Goal: Task Accomplishment & Management: Manage account settings

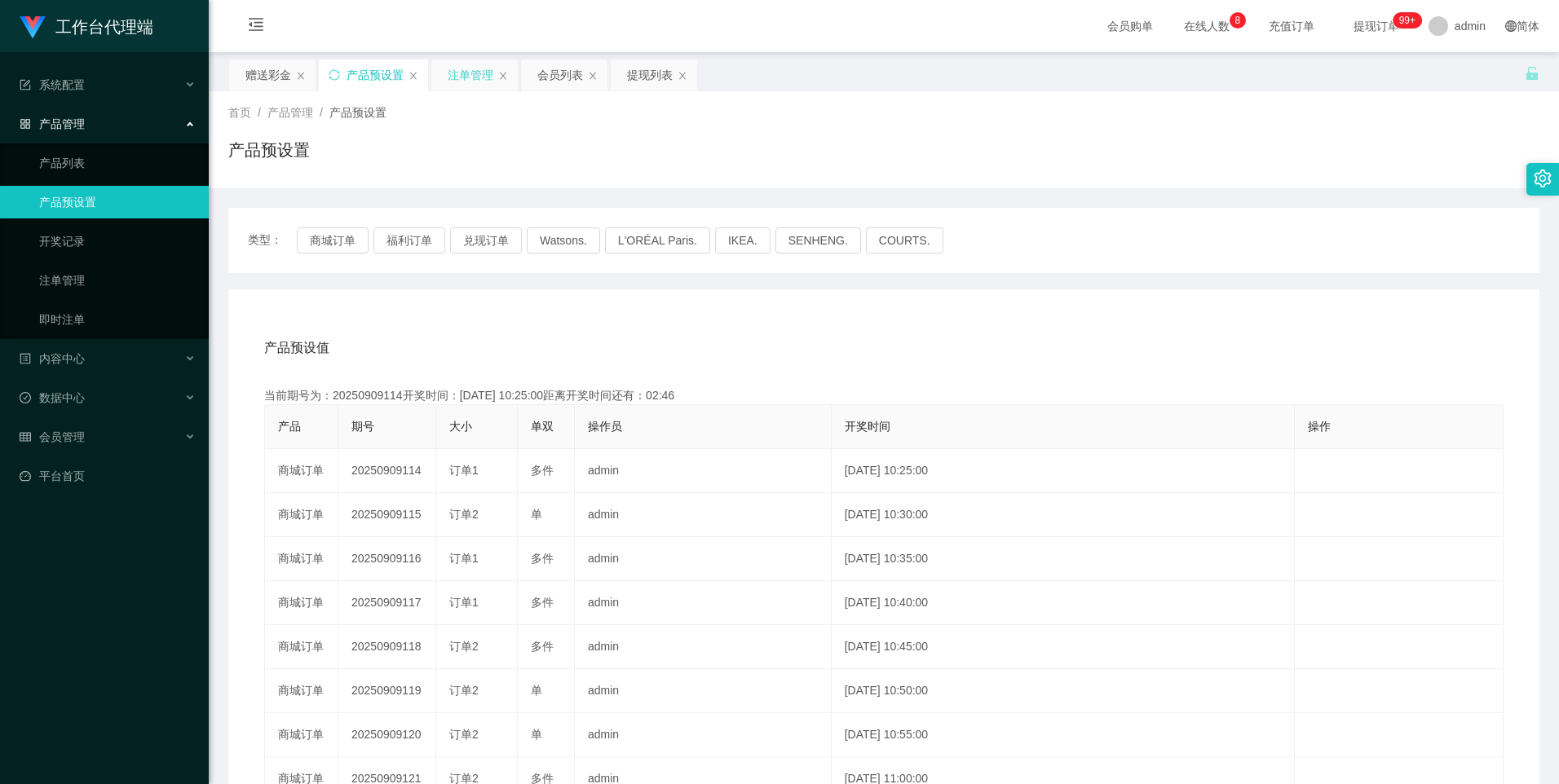
click at [466, 69] on div "注单管理" at bounding box center [470, 75] width 45 height 31
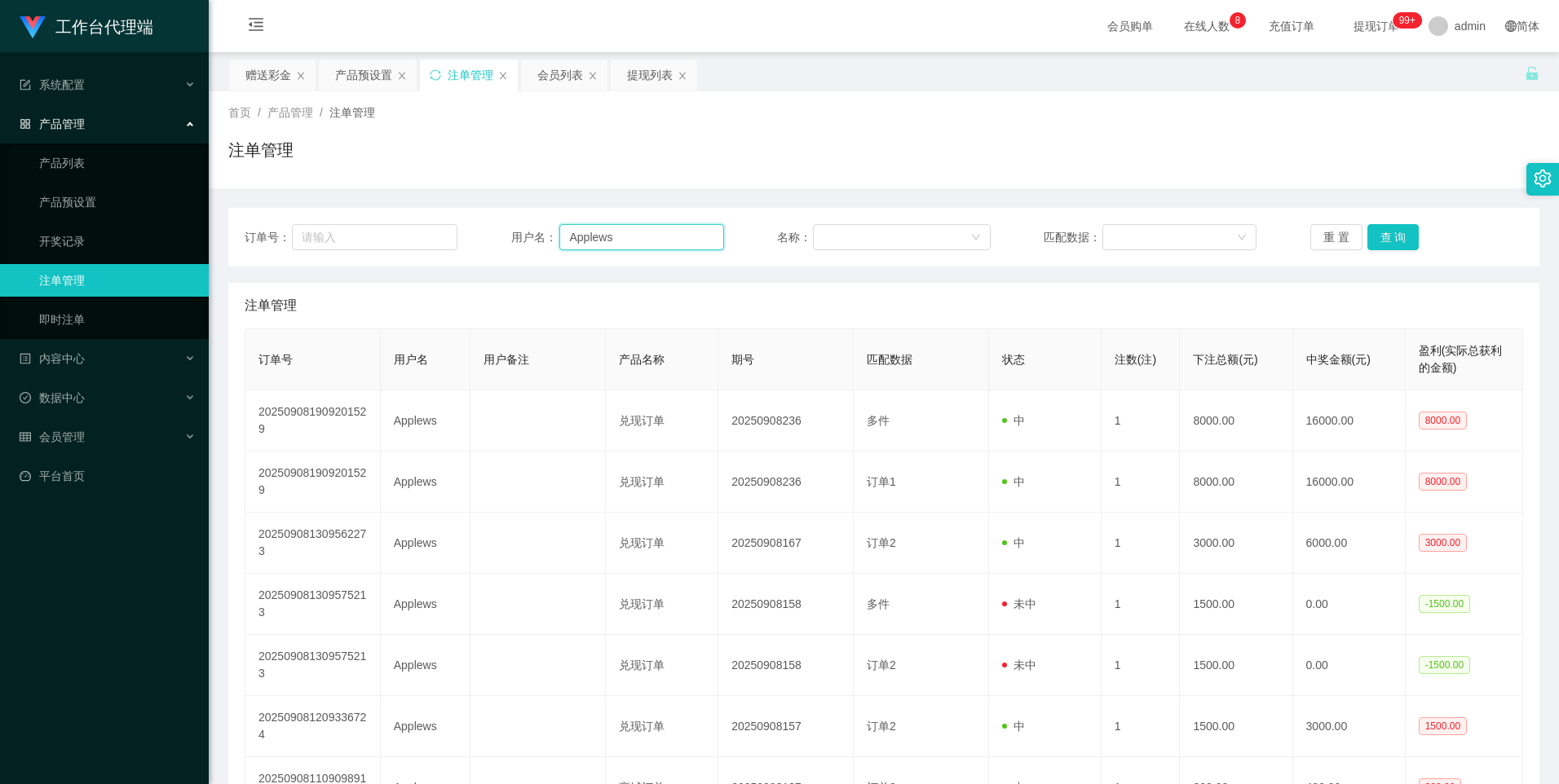
click at [656, 236] on input "Applews" at bounding box center [642, 236] width 165 height 26
paste input "[GEOGRAPHIC_DATA]"
type input "[GEOGRAPHIC_DATA]"
click at [1400, 231] on button "查 询" at bounding box center [1394, 236] width 52 height 26
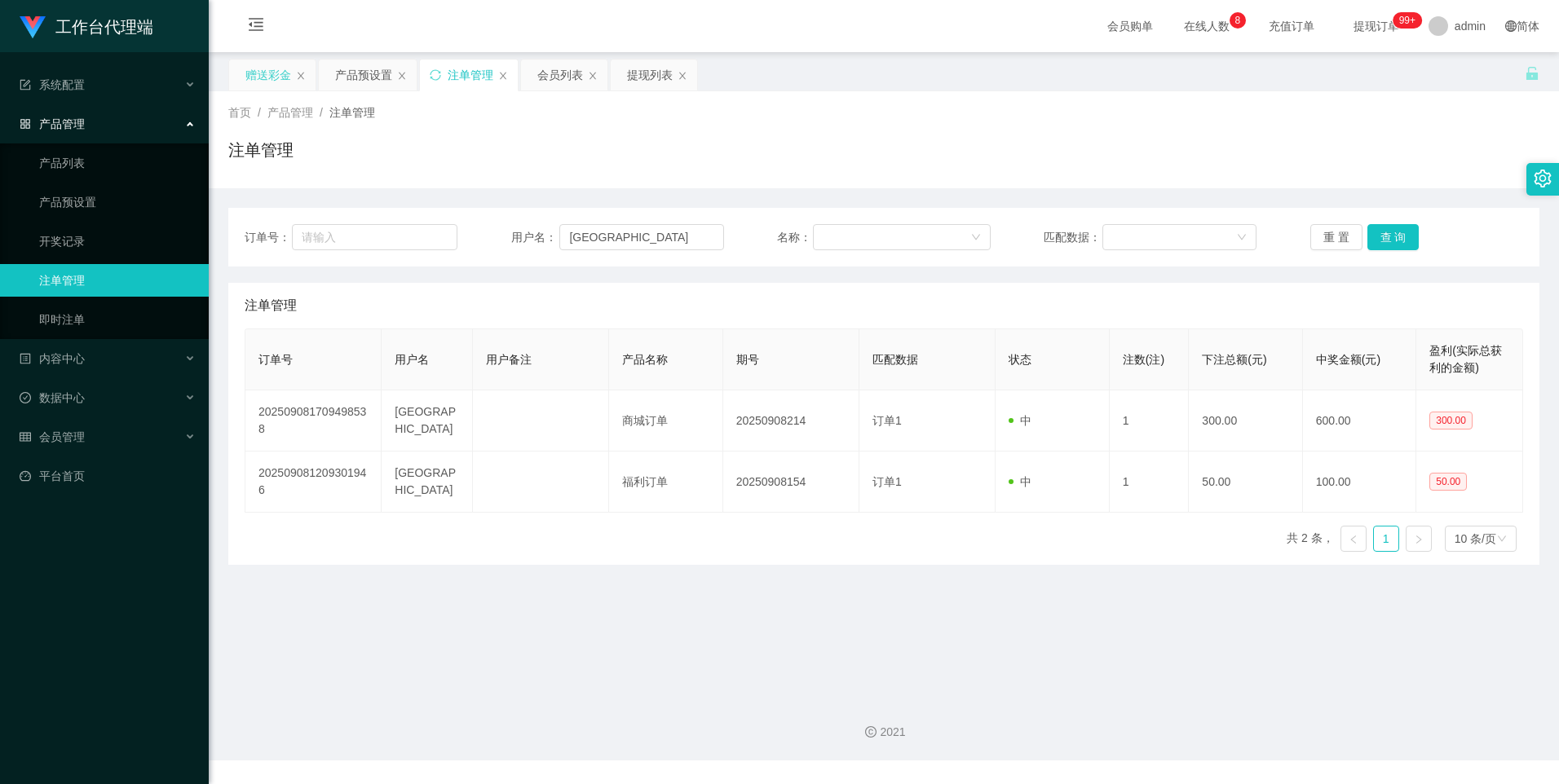
click at [259, 77] on div "赠送彩金" at bounding box center [267, 75] width 45 height 31
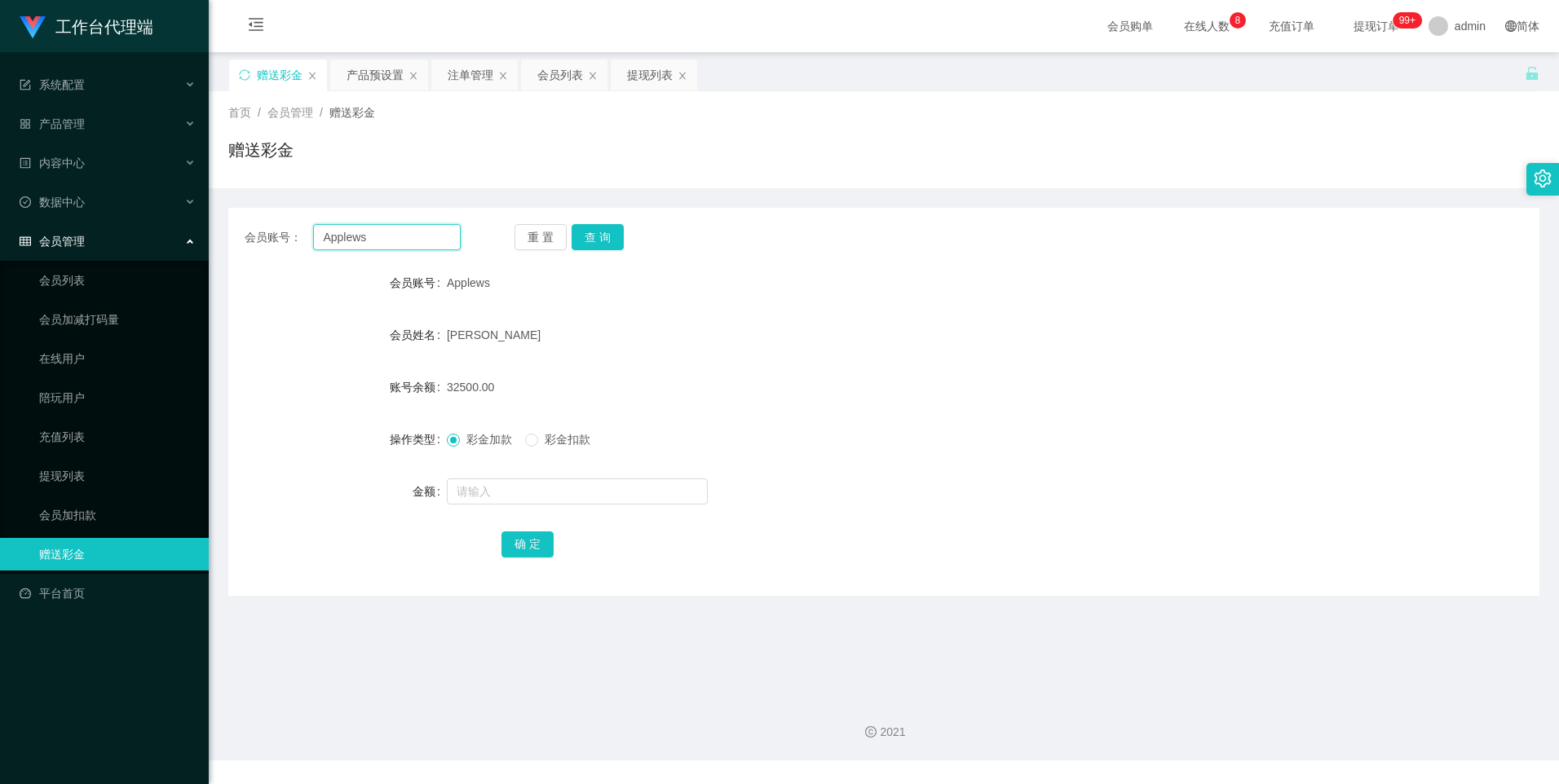
click at [405, 236] on input "Applews" at bounding box center [387, 236] width 147 height 26
paste input "[GEOGRAPHIC_DATA]"
type input "[GEOGRAPHIC_DATA]"
click at [611, 228] on button "查 询" at bounding box center [598, 236] width 52 height 26
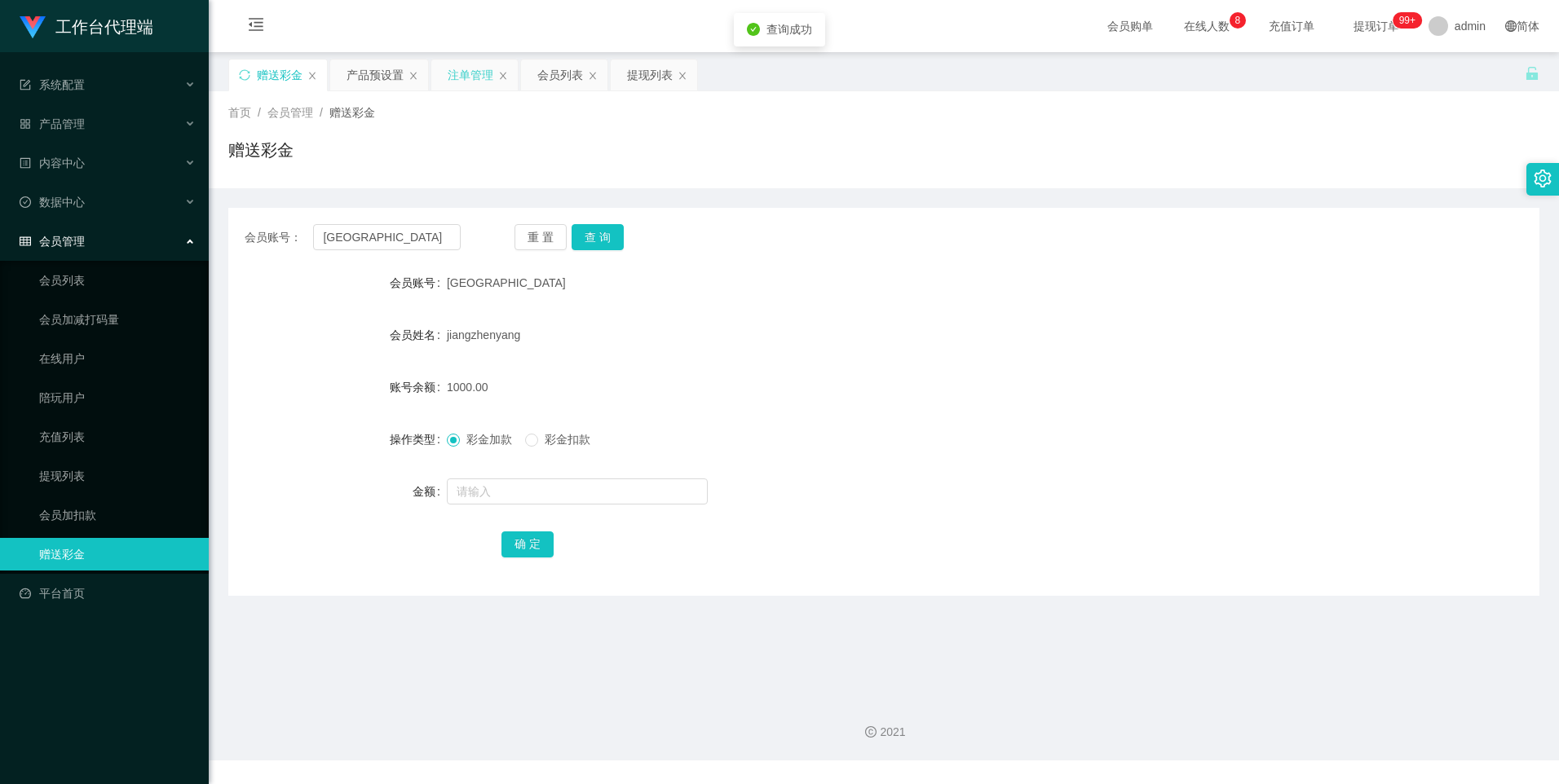
click at [461, 76] on div "注单管理" at bounding box center [470, 75] width 45 height 31
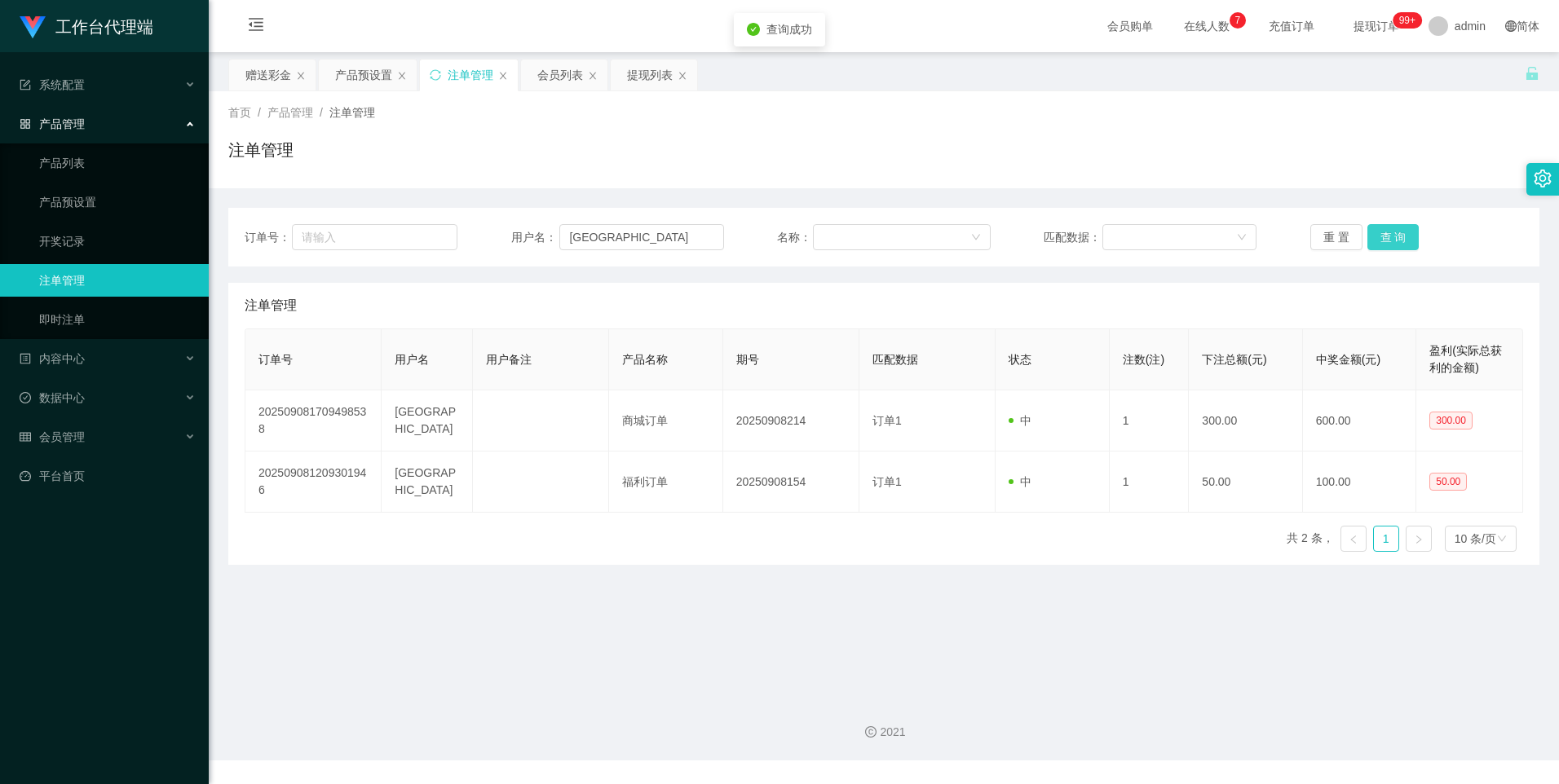
click at [1390, 245] on button "查 询" at bounding box center [1394, 236] width 52 height 26
click at [1368, 235] on button "查 询" at bounding box center [1394, 236] width 52 height 26
click at [345, 75] on div "产品预设置" at bounding box center [363, 75] width 57 height 31
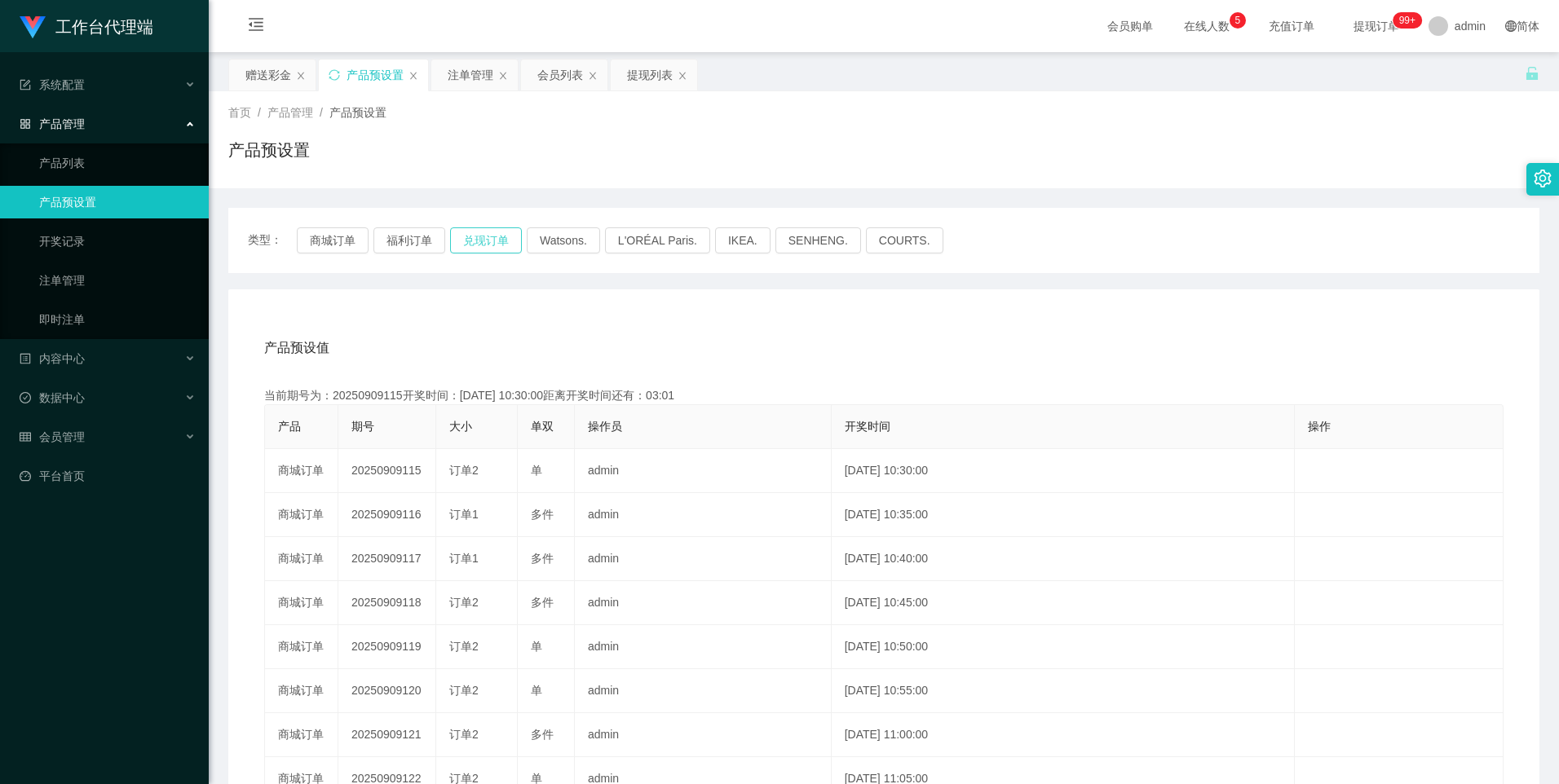
click at [472, 243] on button "兑现订单" at bounding box center [486, 240] width 71 height 26
click at [321, 239] on button "商城订单" at bounding box center [333, 240] width 71 height 26
click at [339, 232] on button "商城订单" at bounding box center [333, 240] width 71 height 26
click at [339, 237] on button "商城订单" at bounding box center [333, 240] width 71 height 26
click at [321, 240] on button "商城订单" at bounding box center [333, 240] width 71 height 26
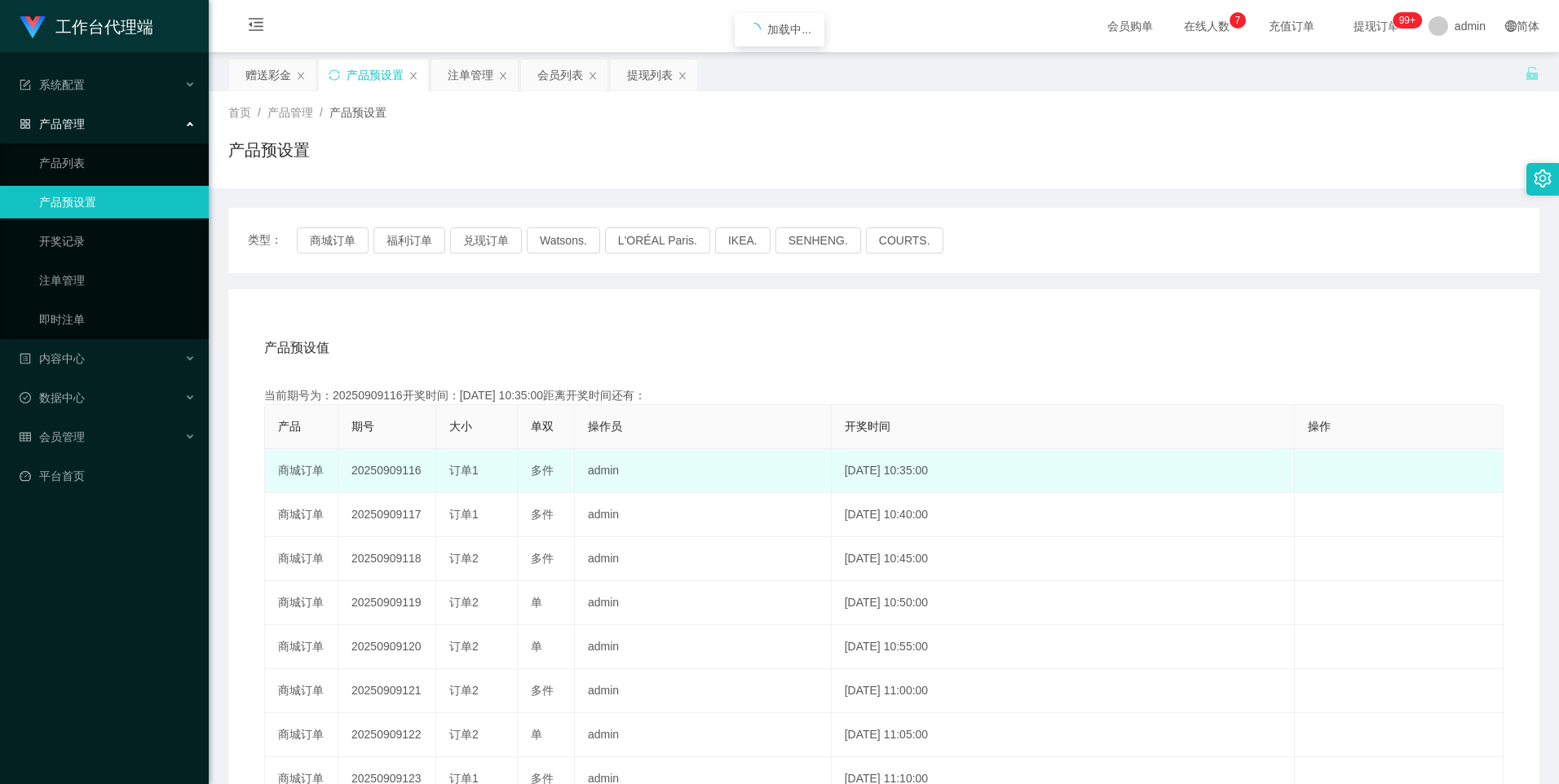
click at [401, 469] on td "20250909116" at bounding box center [387, 472] width 97 height 44
copy td "20250909116"
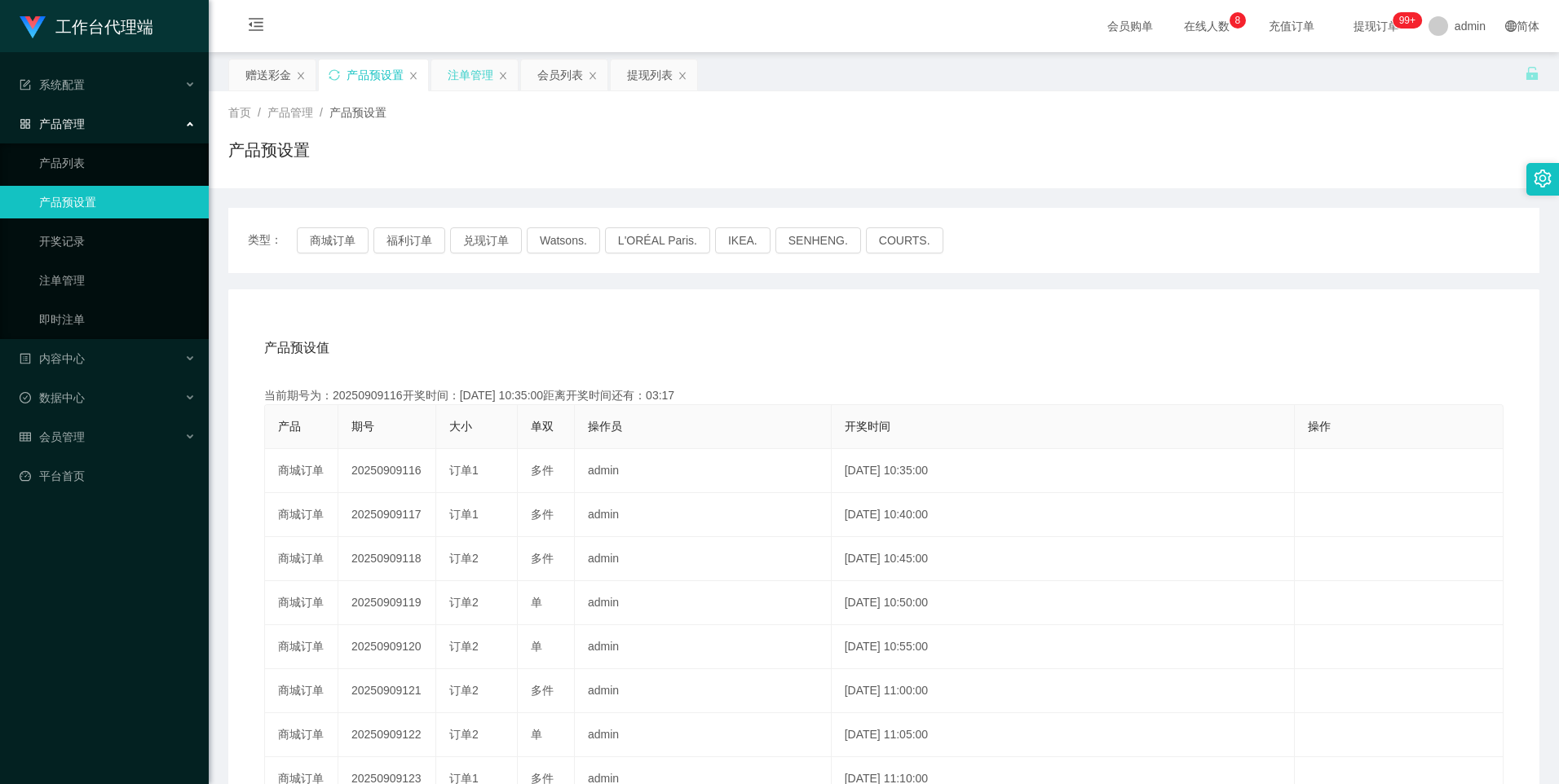
click at [469, 69] on div "注单管理" at bounding box center [470, 75] width 45 height 31
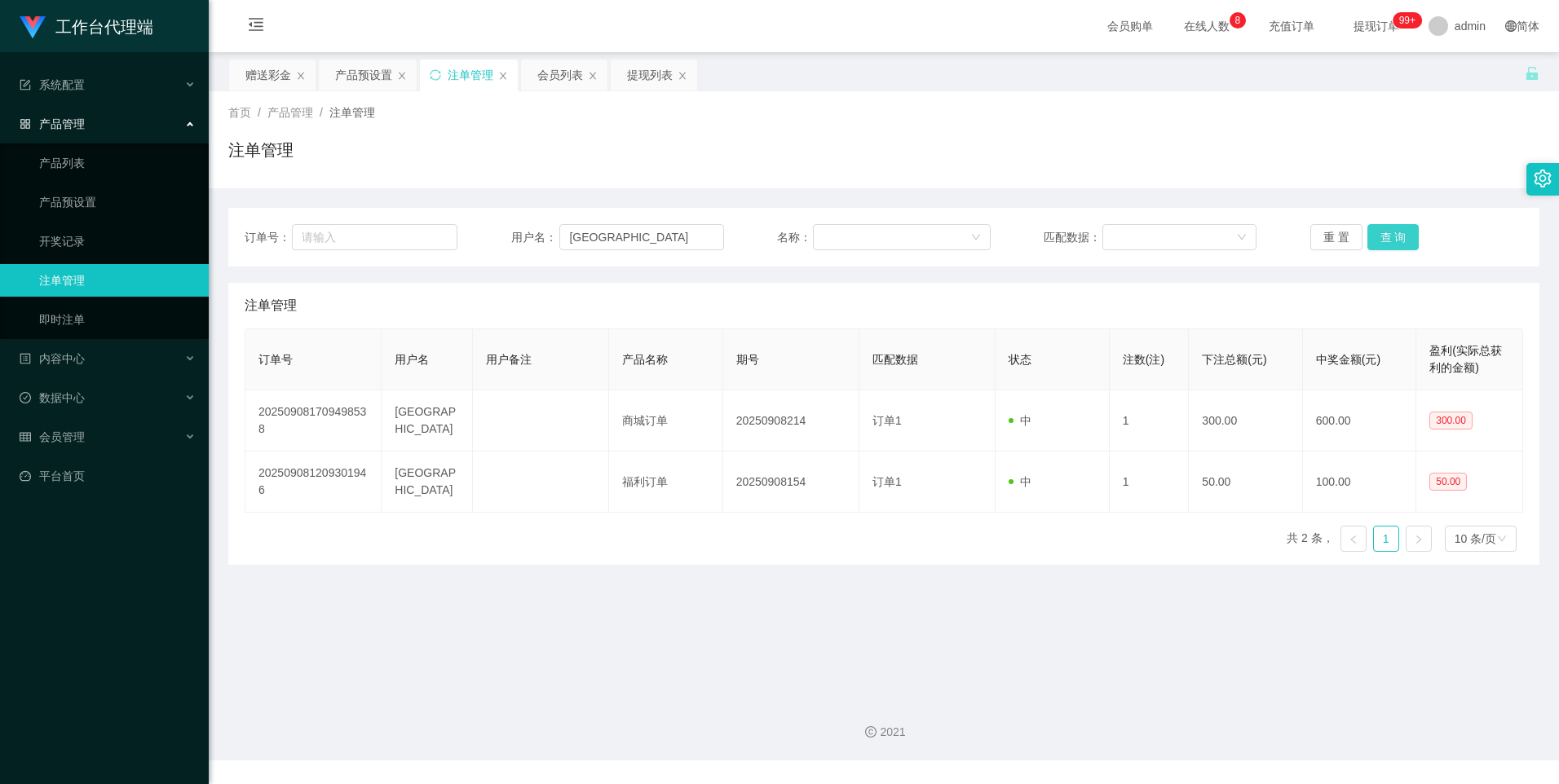
click at [1382, 234] on button "查 询" at bounding box center [1394, 236] width 52 height 26
click at [1385, 234] on button "查 询" at bounding box center [1394, 236] width 52 height 26
click at [354, 76] on div "产品预设置" at bounding box center [363, 75] width 57 height 31
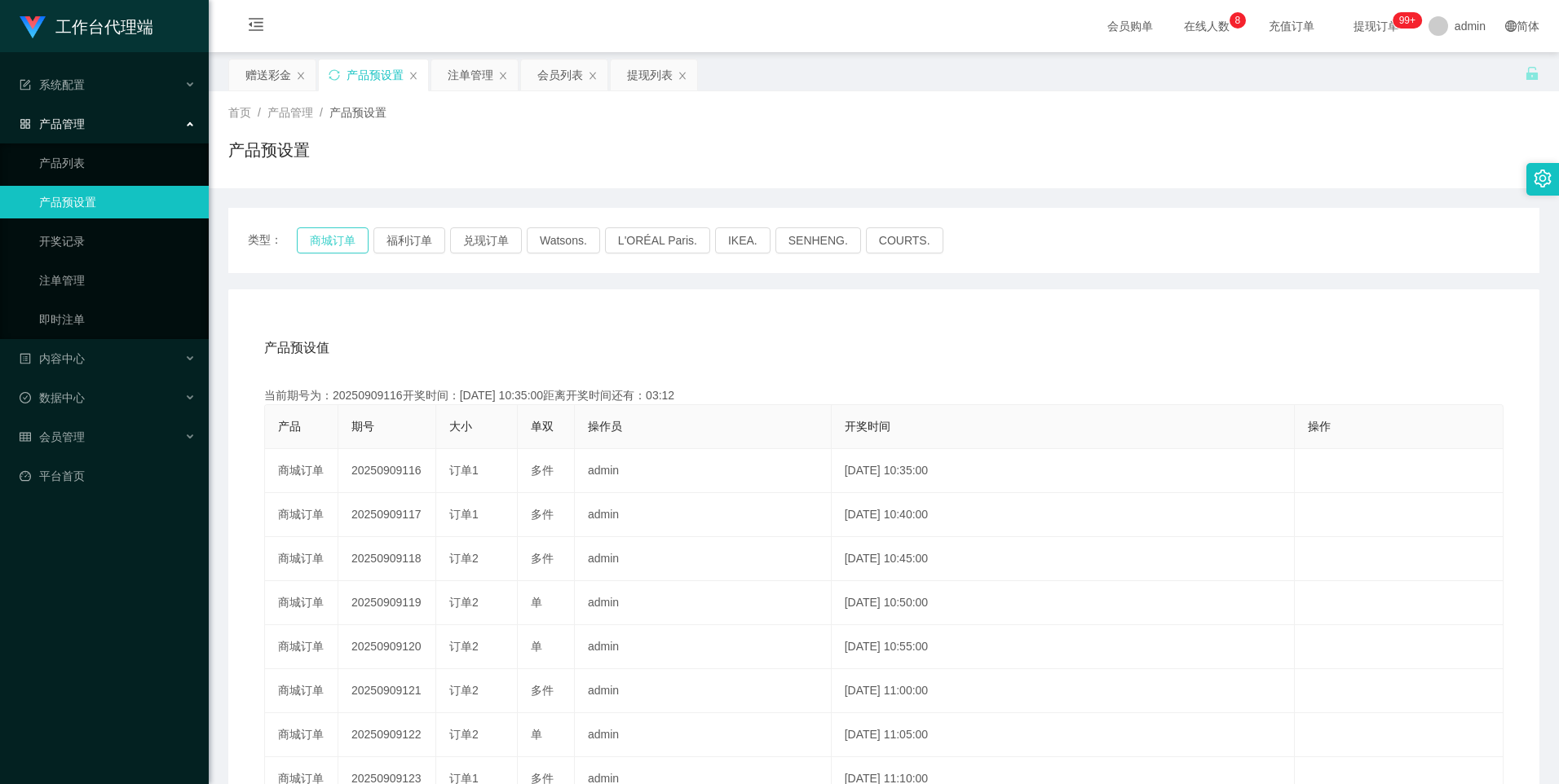
click at [334, 246] on button "商城订单" at bounding box center [333, 240] width 71 height 26
click at [461, 77] on div "注单管理" at bounding box center [470, 75] width 45 height 31
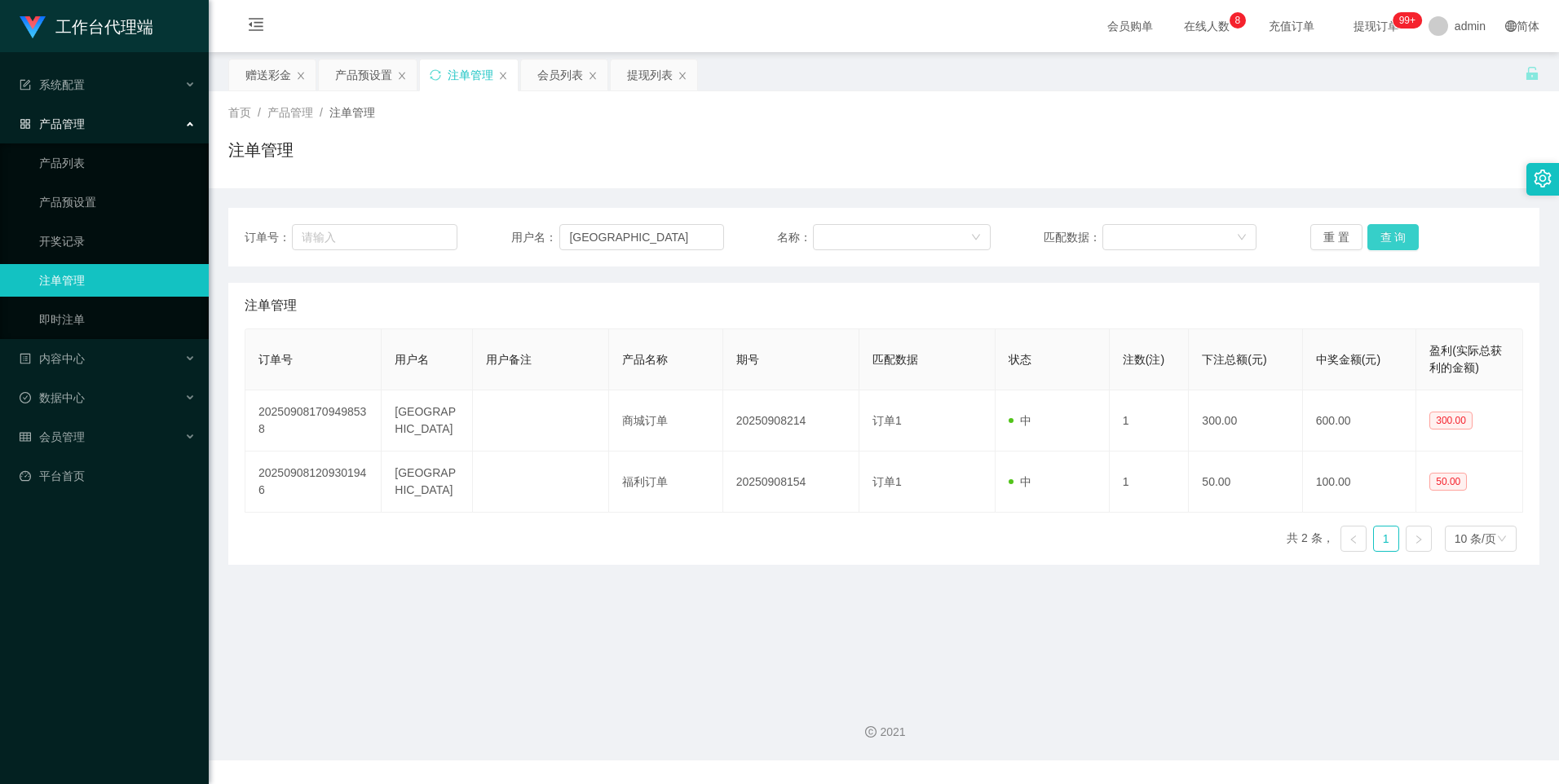
click at [1387, 239] on button "查 询" at bounding box center [1394, 236] width 52 height 26
click at [1398, 231] on button "查 询" at bounding box center [1394, 236] width 52 height 26
click at [1392, 234] on button "查 询" at bounding box center [1394, 236] width 52 height 26
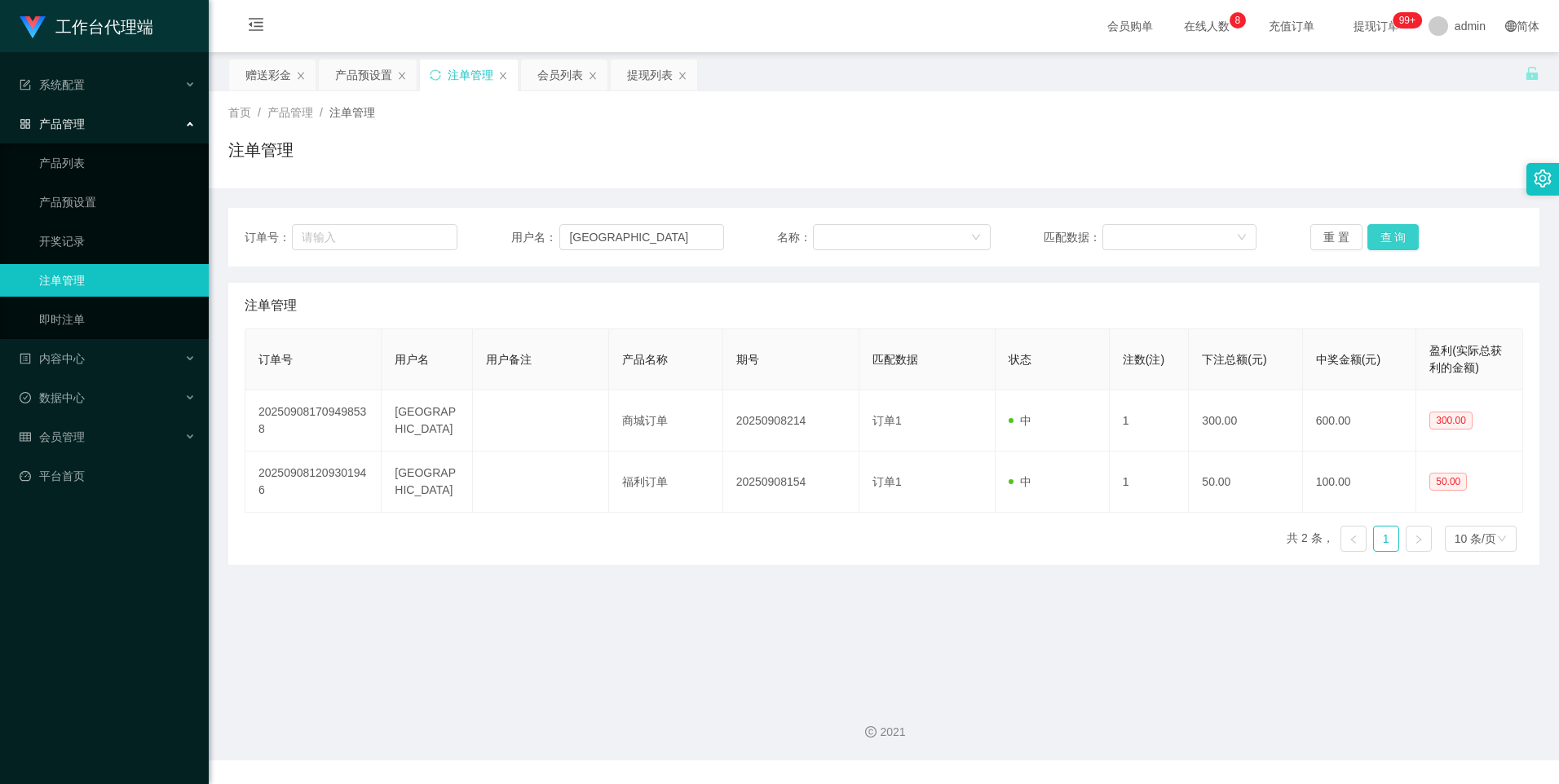
click at [1392, 234] on button "查 询" at bounding box center [1394, 236] width 52 height 26
click at [663, 245] on input "[GEOGRAPHIC_DATA]" at bounding box center [642, 236] width 165 height 26
click at [1380, 235] on button "查 询" at bounding box center [1394, 236] width 52 height 26
drag, startPoint x: 672, startPoint y: 248, endPoint x: 995, endPoint y: 324, distance: 331.8
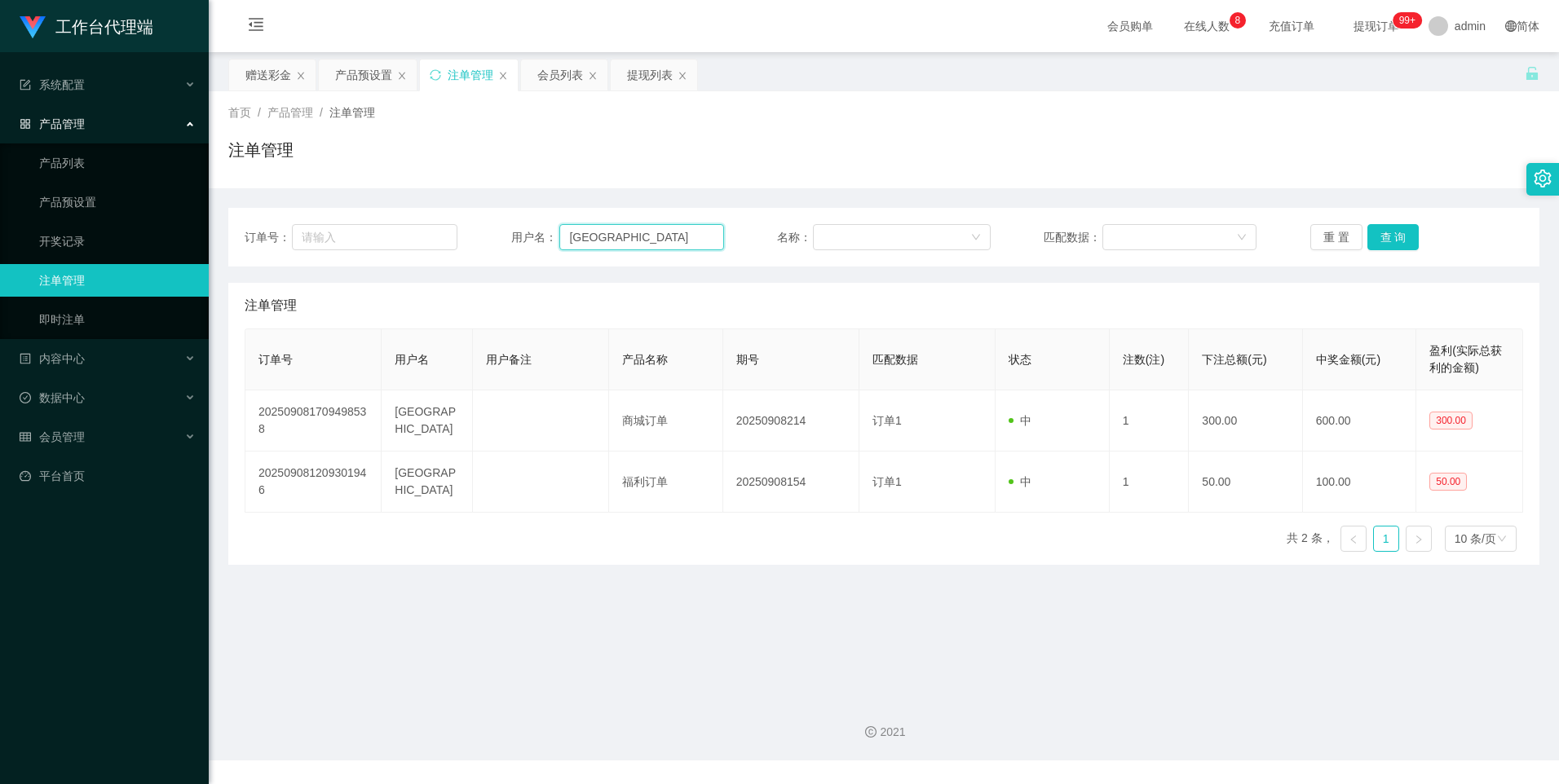
click at [672, 248] on input "[GEOGRAPHIC_DATA]" at bounding box center [642, 236] width 165 height 26
click at [1383, 236] on button "查 询" at bounding box center [1394, 236] width 52 height 26
click at [1387, 235] on button "查 询" at bounding box center [1394, 236] width 52 height 26
click at [672, 227] on input "[GEOGRAPHIC_DATA]" at bounding box center [642, 236] width 165 height 26
click at [1401, 244] on button "查 询" at bounding box center [1394, 236] width 52 height 26
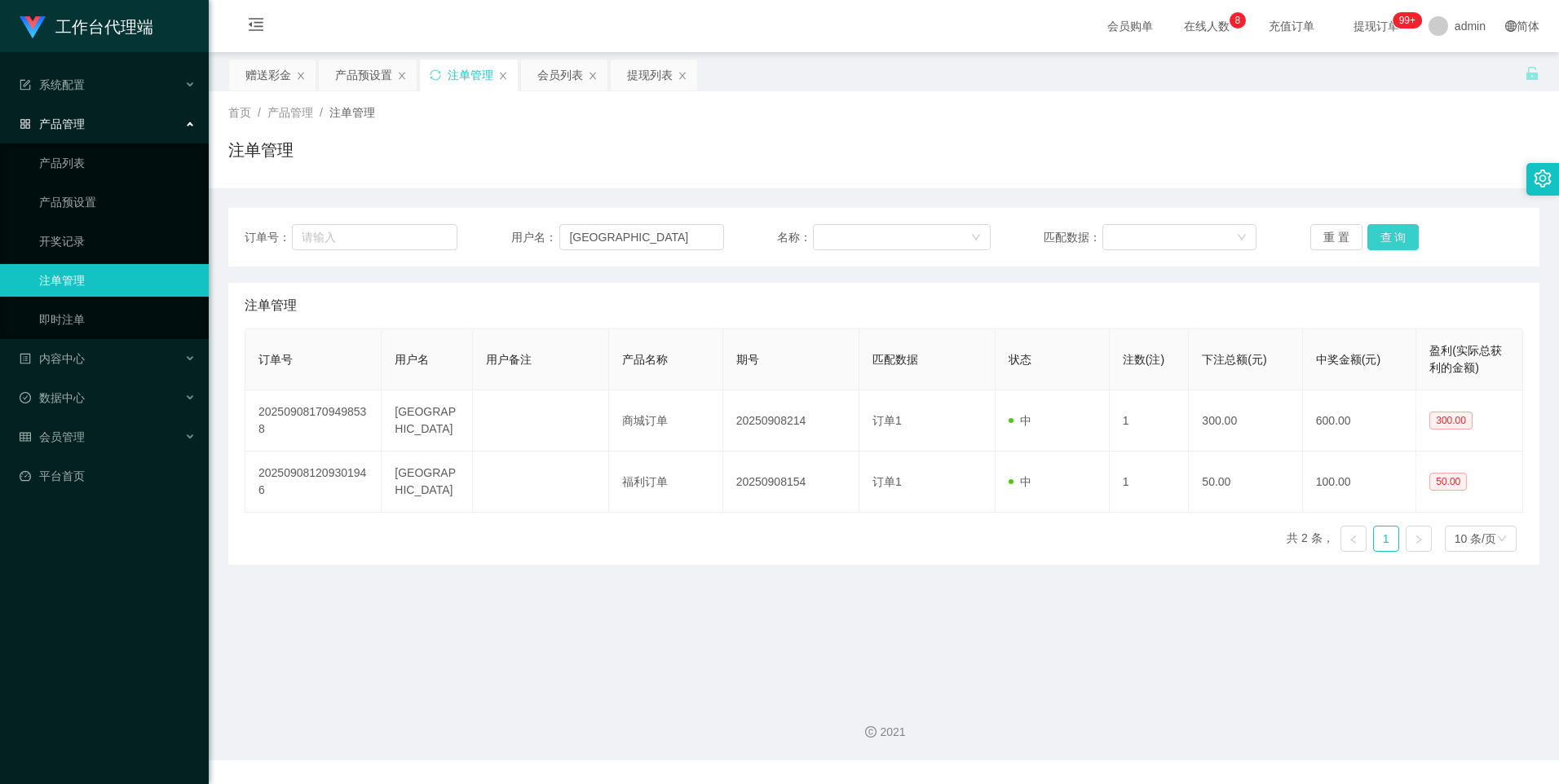
click at [1401, 244] on button "查 询" at bounding box center [1394, 236] width 52 height 26
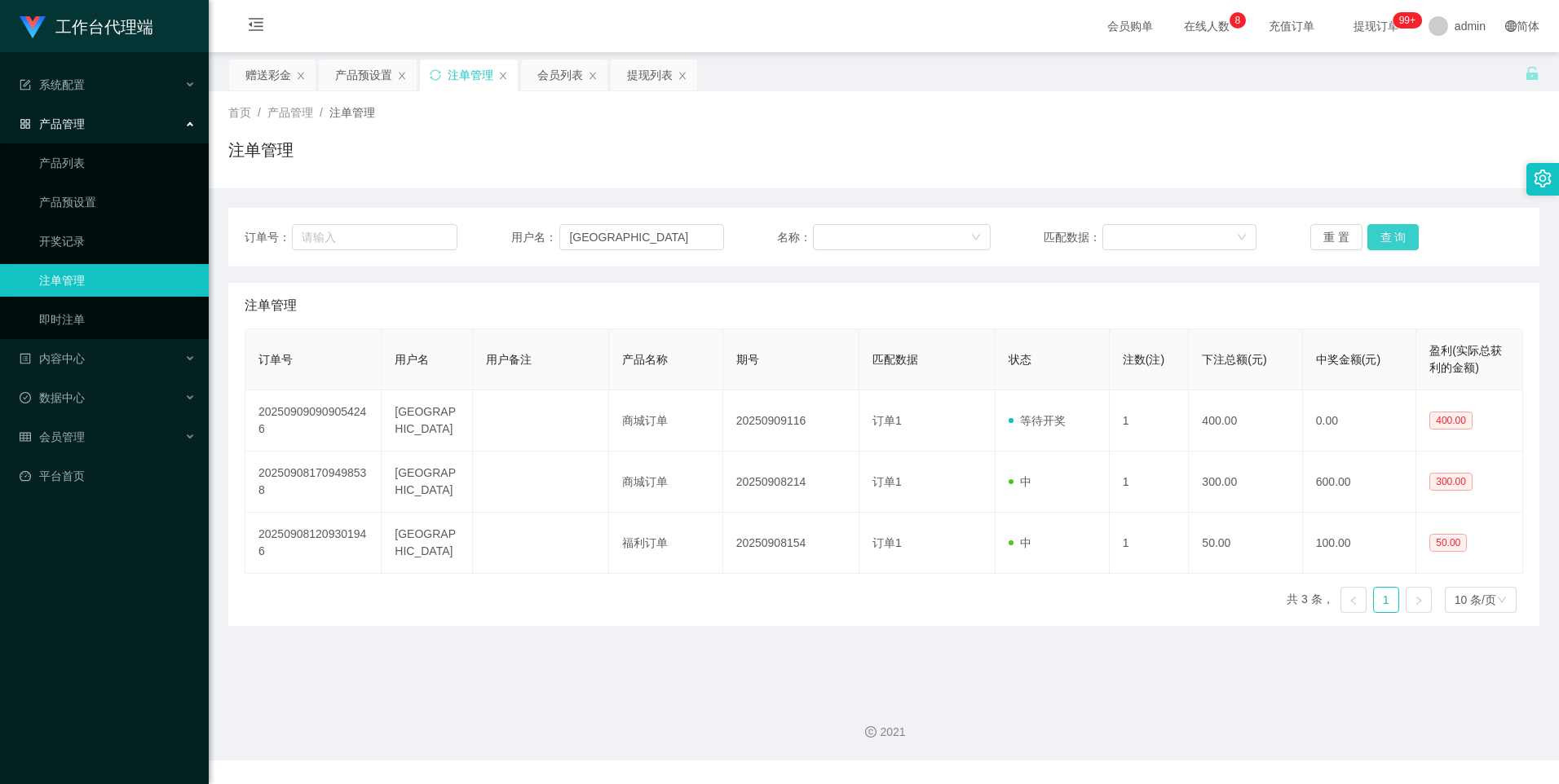
click at [1400, 244] on button "查 询" at bounding box center [1394, 236] width 52 height 26
click at [1390, 245] on button "查 询" at bounding box center [1394, 236] width 52 height 26
click at [1403, 234] on button "查 询" at bounding box center [1394, 236] width 52 height 26
click at [364, 67] on div "产品预设置" at bounding box center [363, 75] width 57 height 31
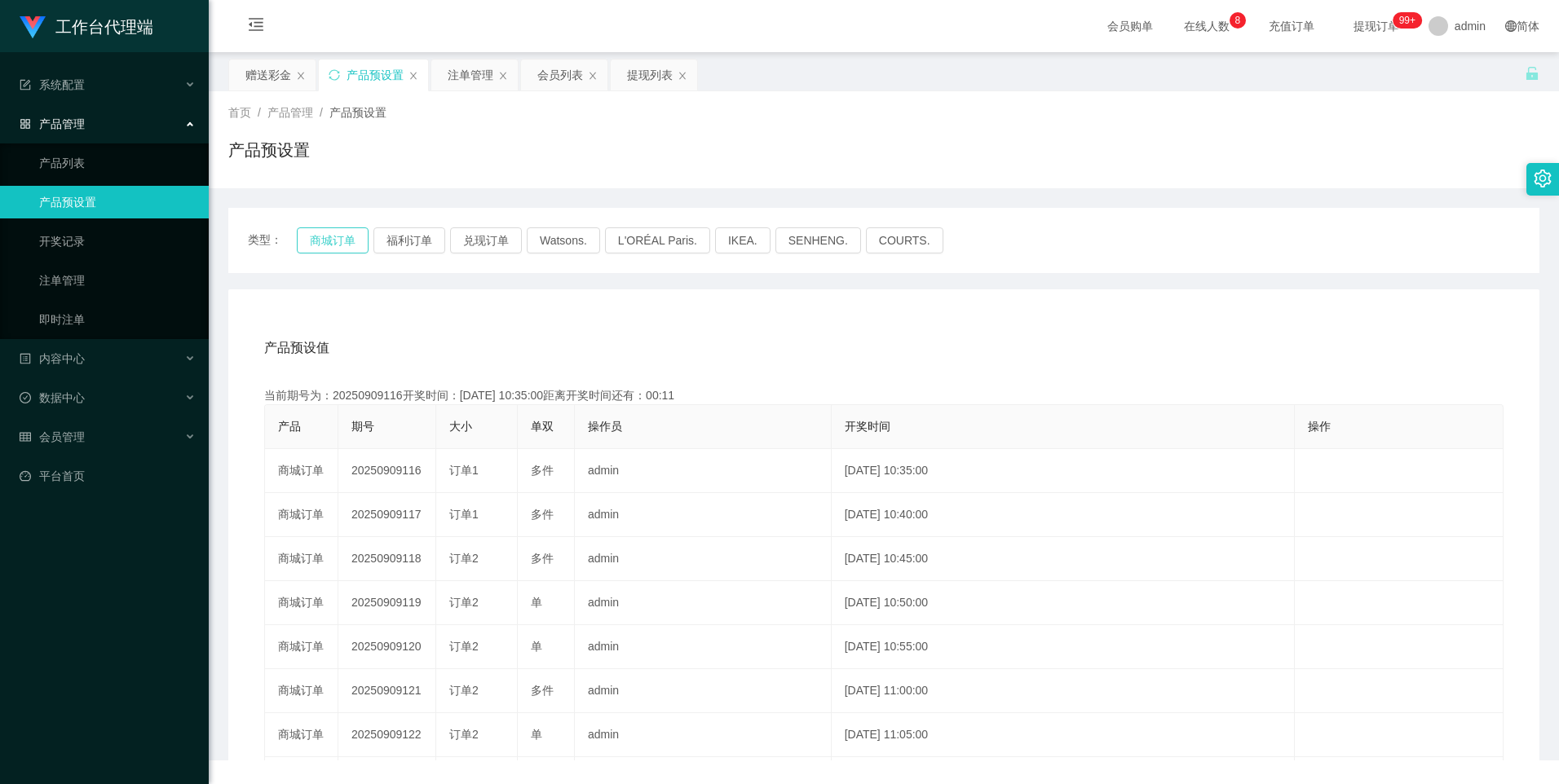
click at [325, 245] on button "商城订单" at bounding box center [333, 240] width 71 height 26
click at [466, 77] on div "注单管理" at bounding box center [470, 75] width 45 height 31
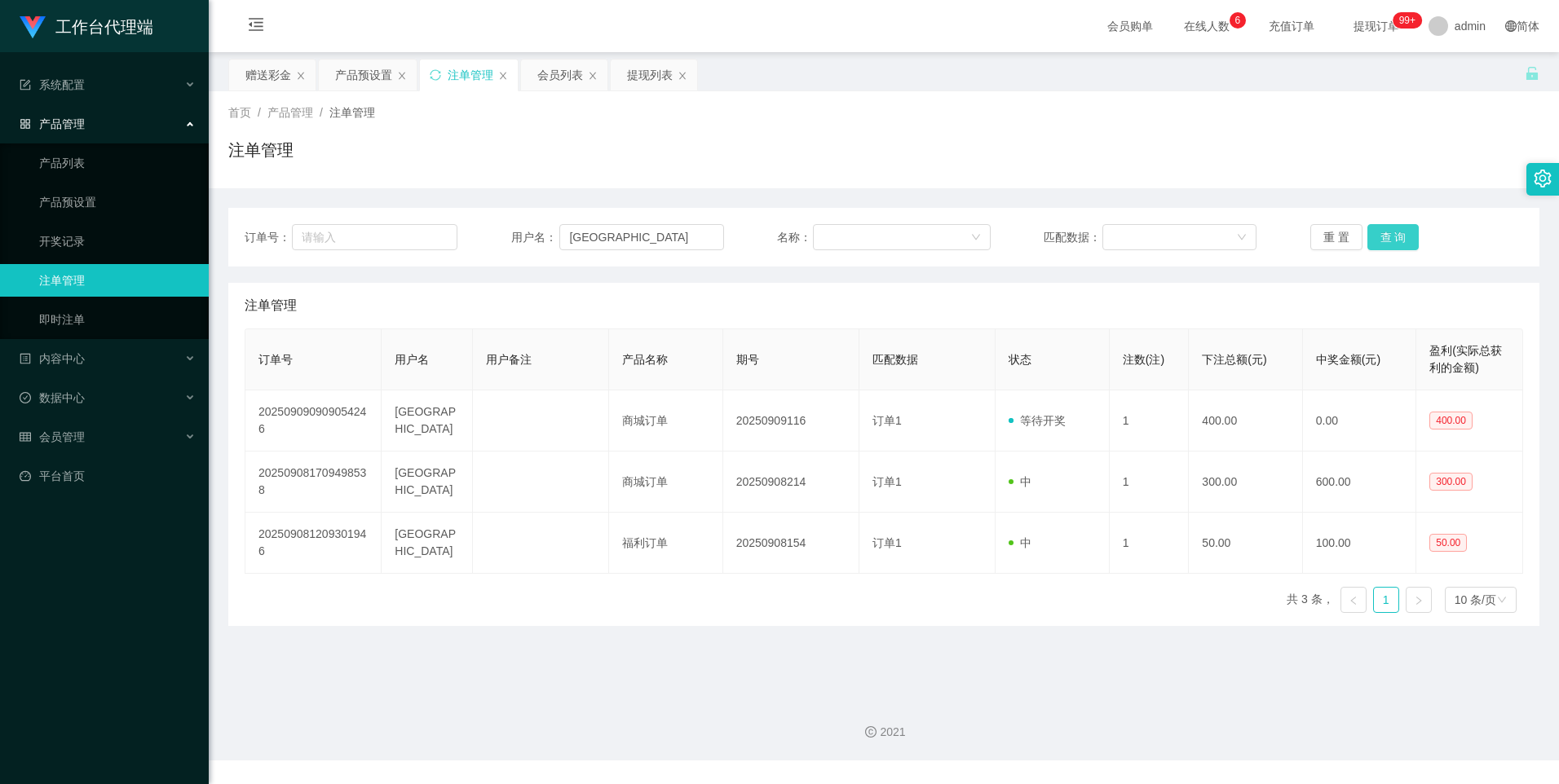
click at [1390, 235] on button "查 询" at bounding box center [1394, 236] width 52 height 26
drag, startPoint x: 549, startPoint y: 69, endPoint x: 604, endPoint y: 159, distance: 105.5
click at [549, 68] on div "会员列表" at bounding box center [560, 75] width 45 height 31
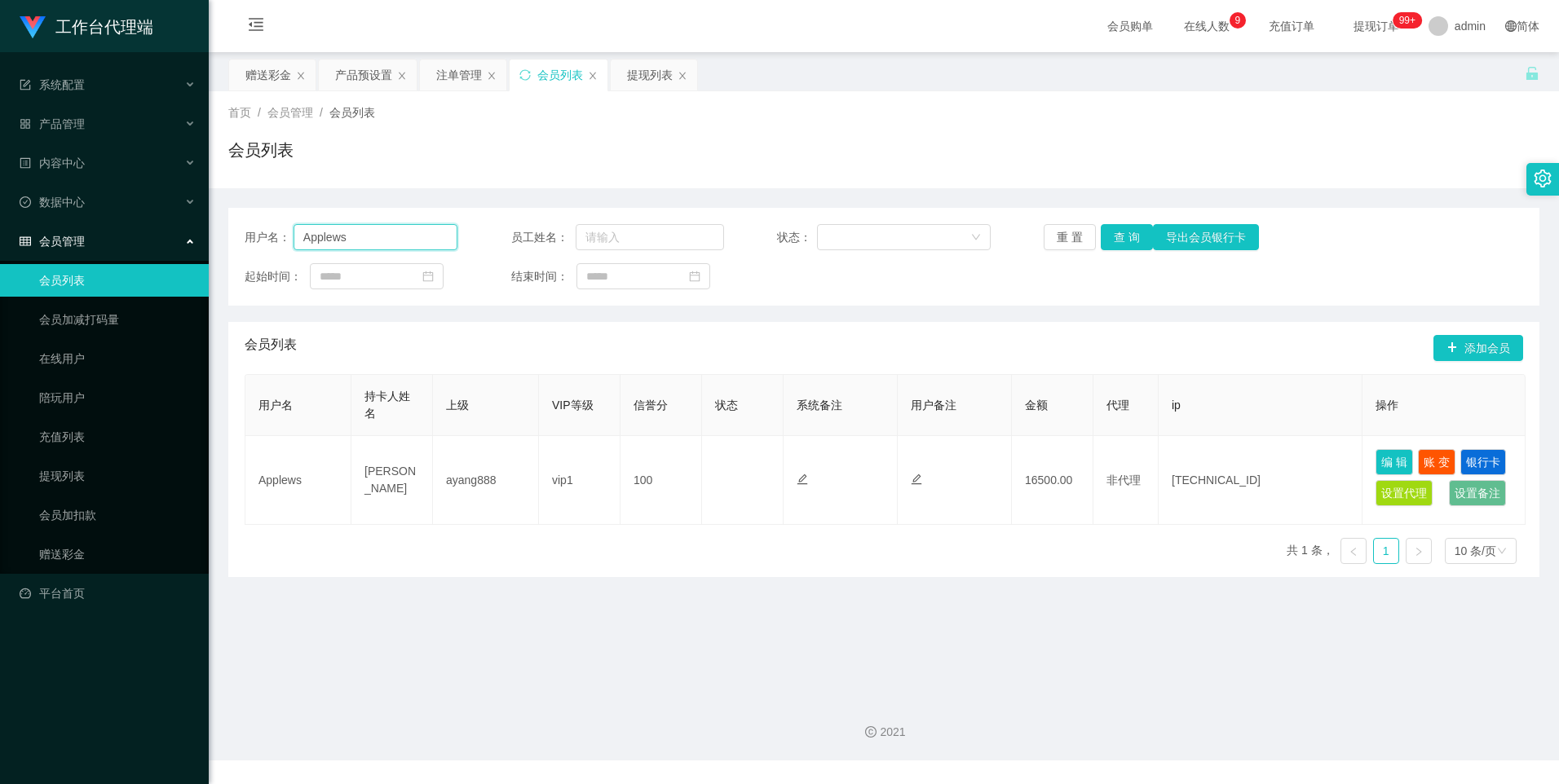
click at [445, 238] on input "Applews" at bounding box center [375, 236] width 165 height 26
paste input "[GEOGRAPHIC_DATA]"
type input "[GEOGRAPHIC_DATA]"
click at [1114, 236] on button "查 询" at bounding box center [1127, 236] width 52 height 26
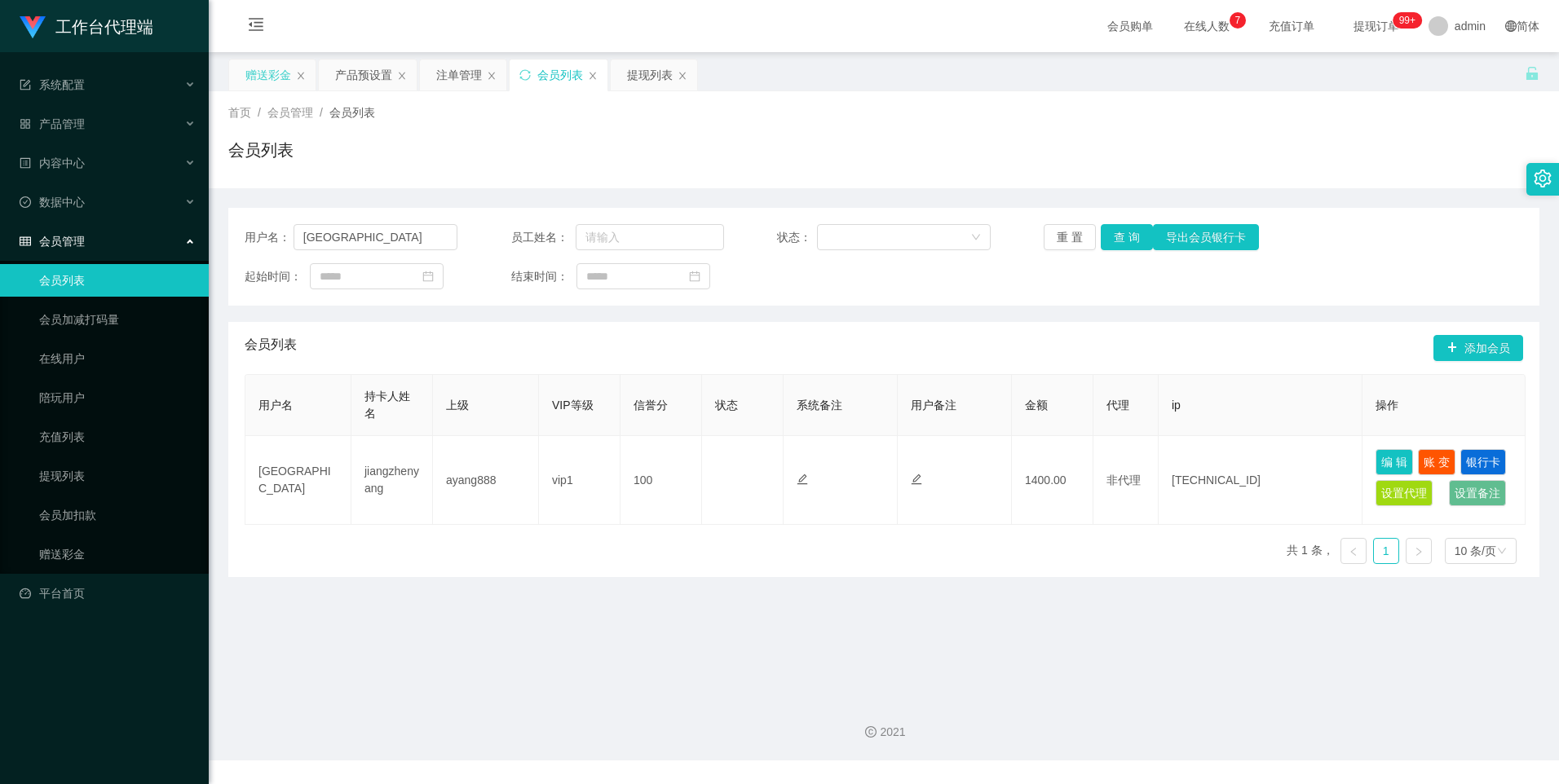
click at [263, 79] on div "赠送彩金" at bounding box center [267, 75] width 45 height 31
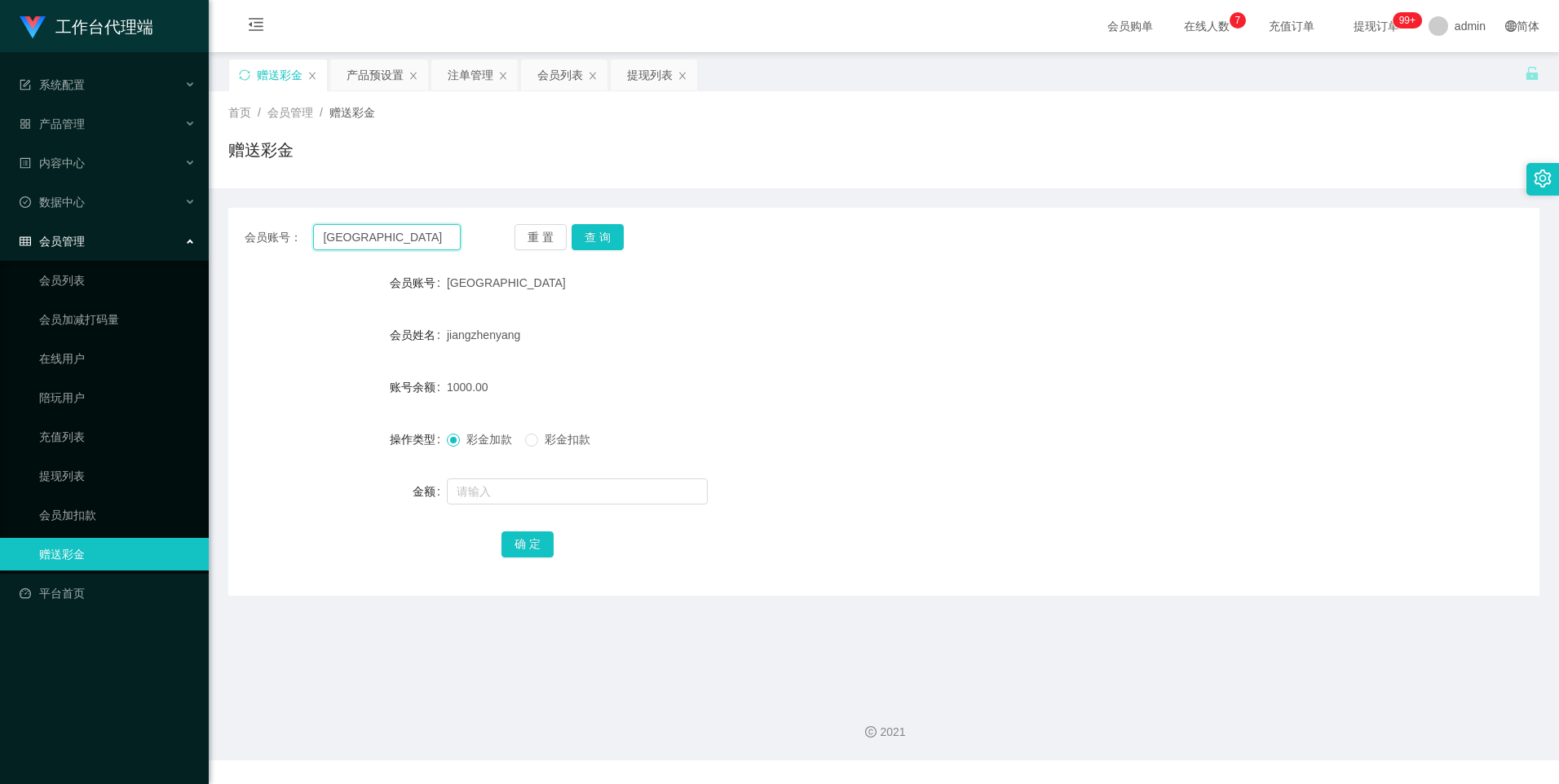
click at [428, 242] on input "[GEOGRAPHIC_DATA]" at bounding box center [387, 236] width 147 height 26
click at [609, 225] on button "查 询" at bounding box center [598, 236] width 52 height 26
click at [470, 485] on input "text" at bounding box center [577, 491] width 261 height 26
type input "3000"
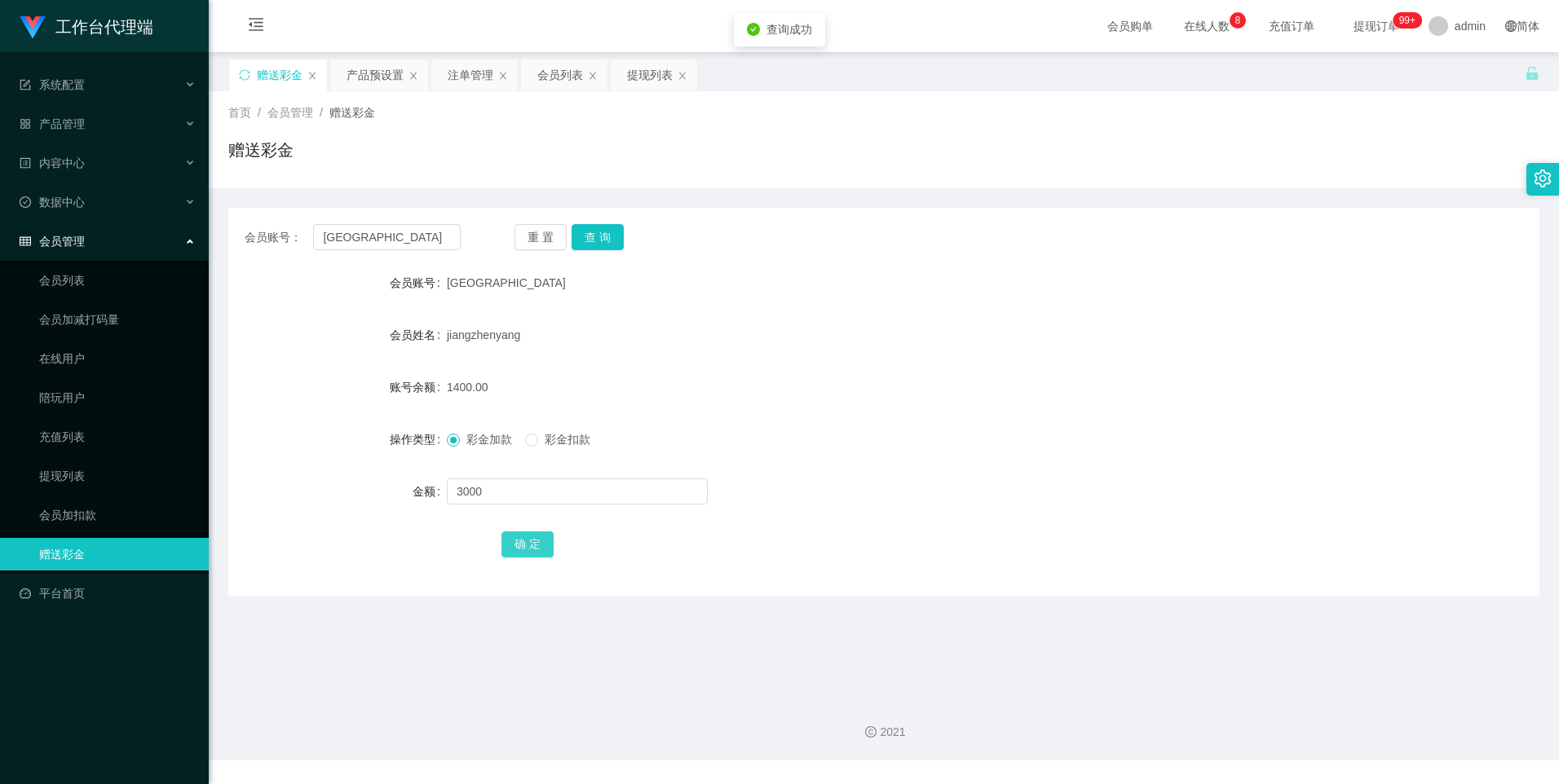
click at [509, 546] on button "确 定" at bounding box center [528, 544] width 52 height 26
drag, startPoint x: 368, startPoint y: 82, endPoint x: 374, endPoint y: 97, distance: 16.2
click at [368, 81] on div "产品预设置" at bounding box center [374, 75] width 57 height 31
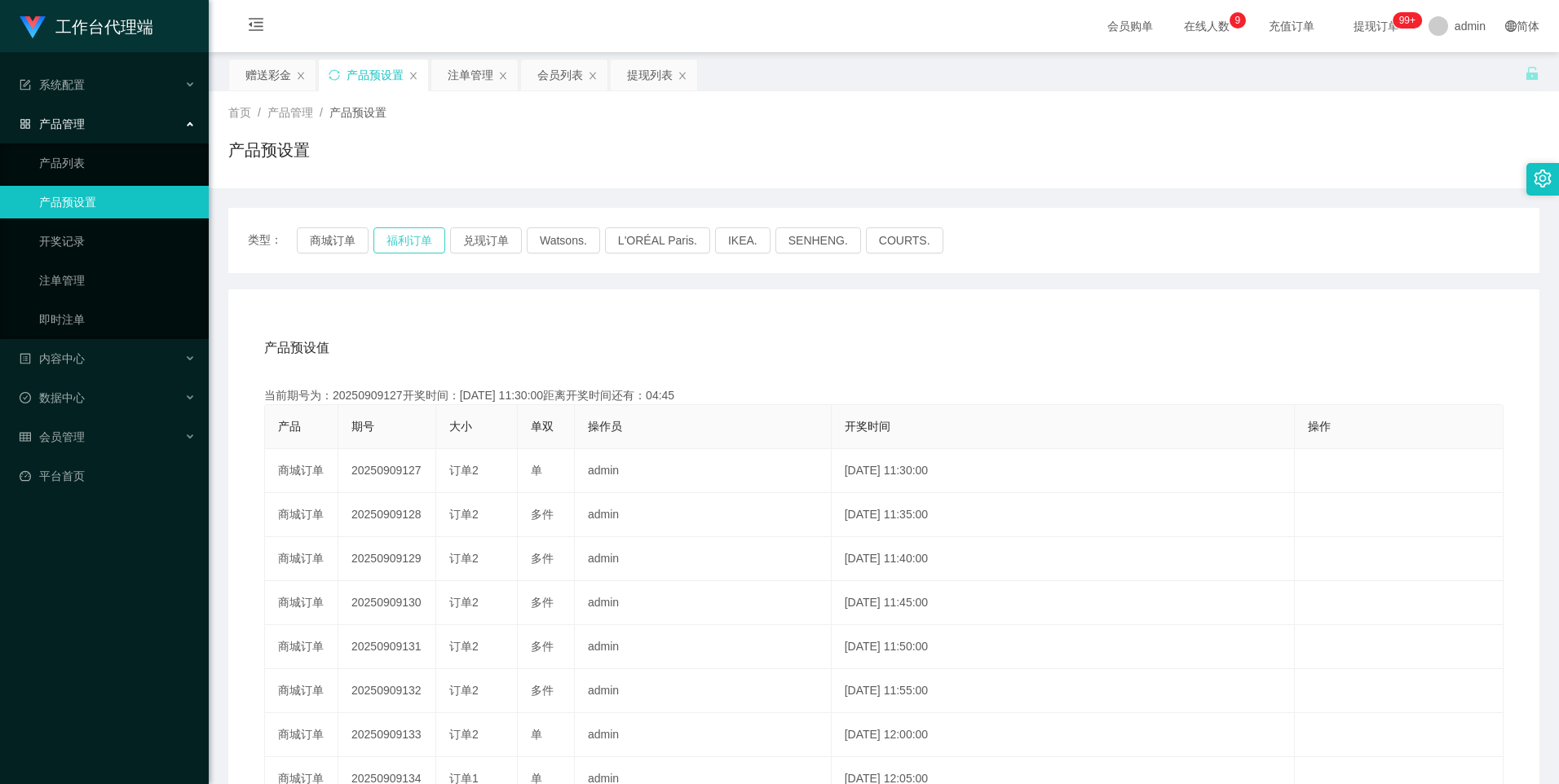
click at [412, 239] on button "福利订单" at bounding box center [409, 240] width 71 height 26
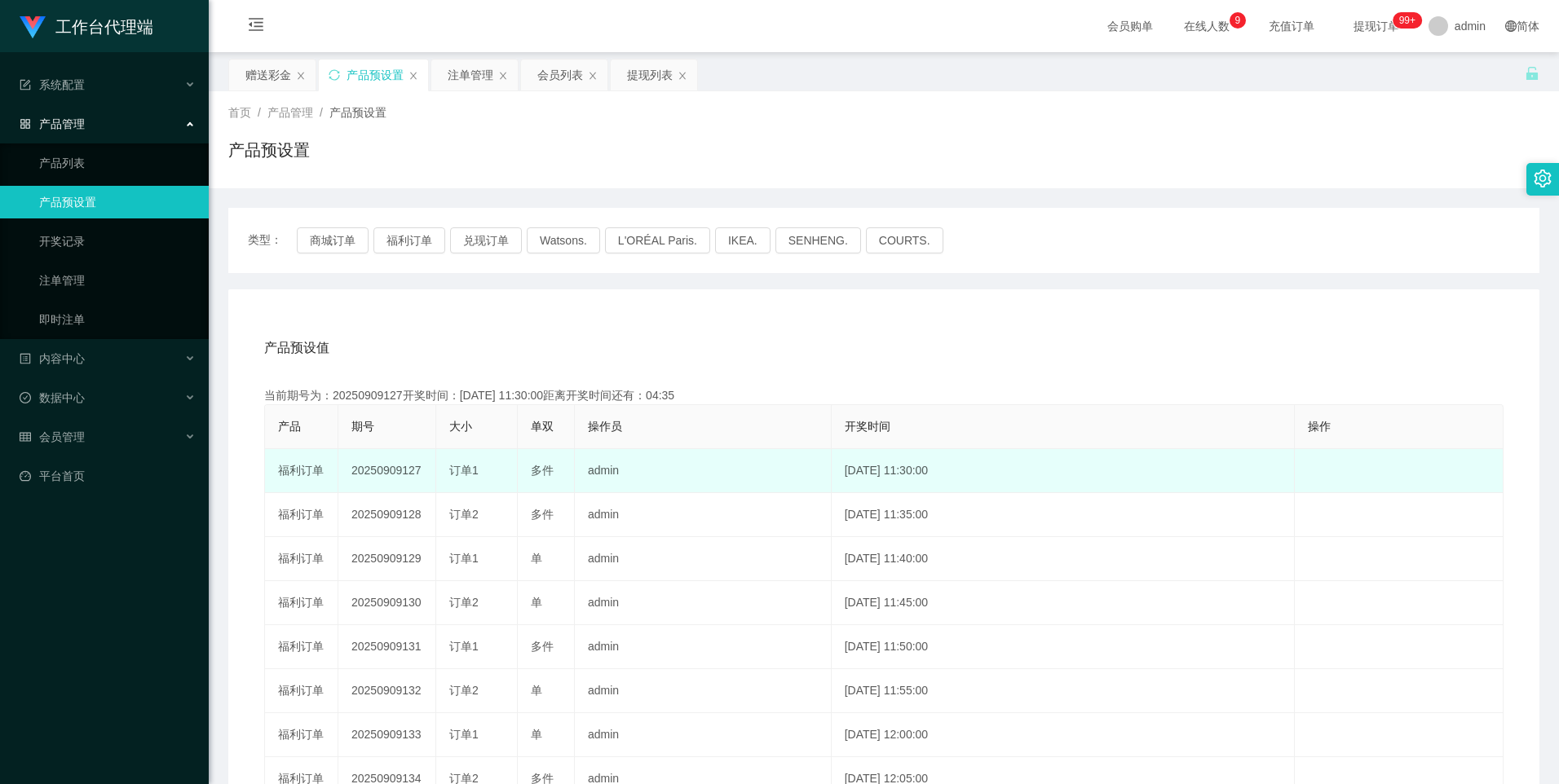
click at [382, 473] on td "20250909127" at bounding box center [387, 472] width 97 height 44
click at [415, 458] on td "20250909127" at bounding box center [387, 472] width 97 height 44
drag, startPoint x: 414, startPoint y: 458, endPoint x: 377, endPoint y: 477, distance: 41.6
click at [377, 477] on td "20250909127" at bounding box center [387, 472] width 97 height 44
click at [375, 472] on td "20250909127" at bounding box center [387, 472] width 97 height 44
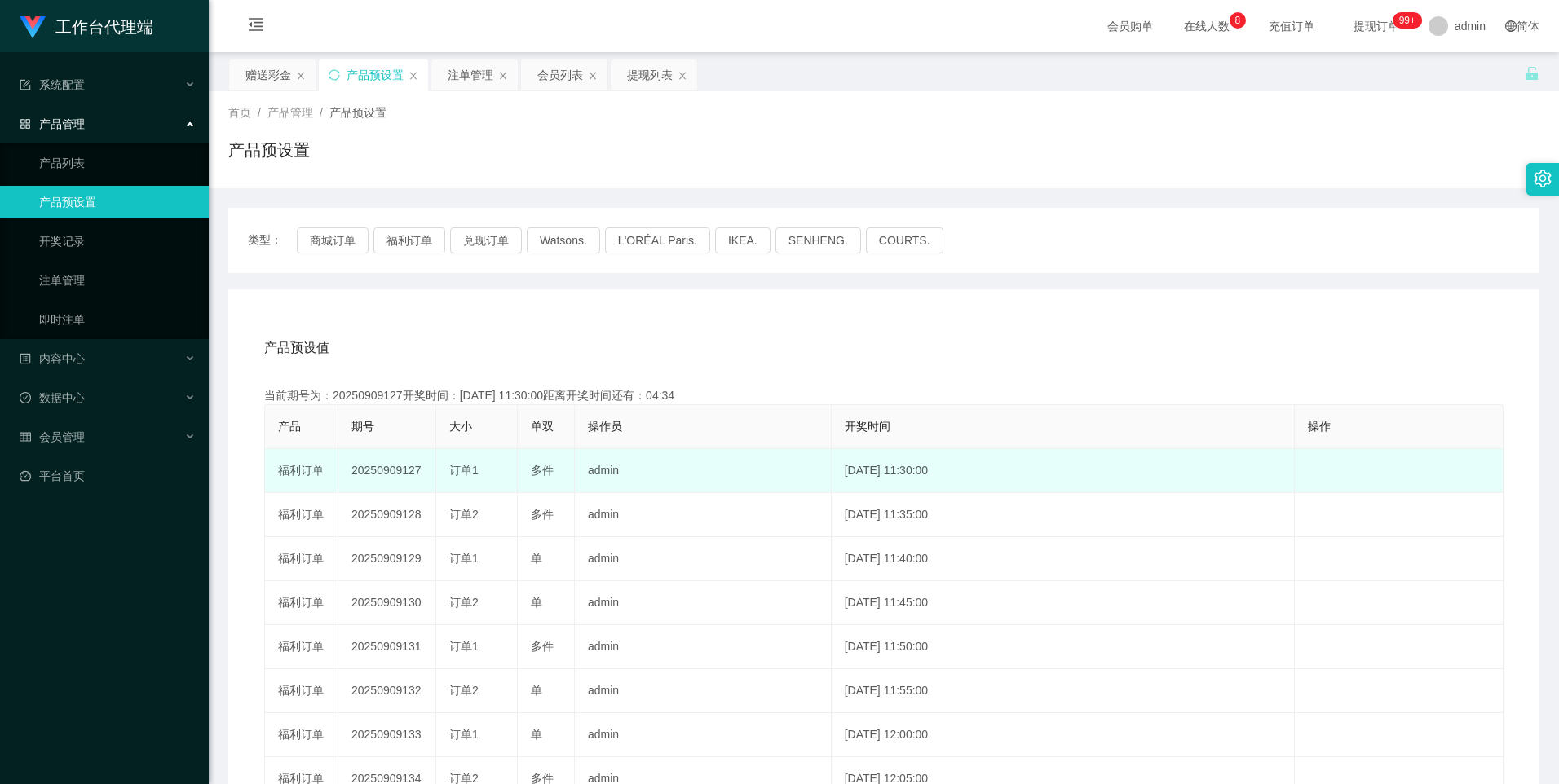
click at [373, 472] on td "20250909127" at bounding box center [387, 472] width 97 height 44
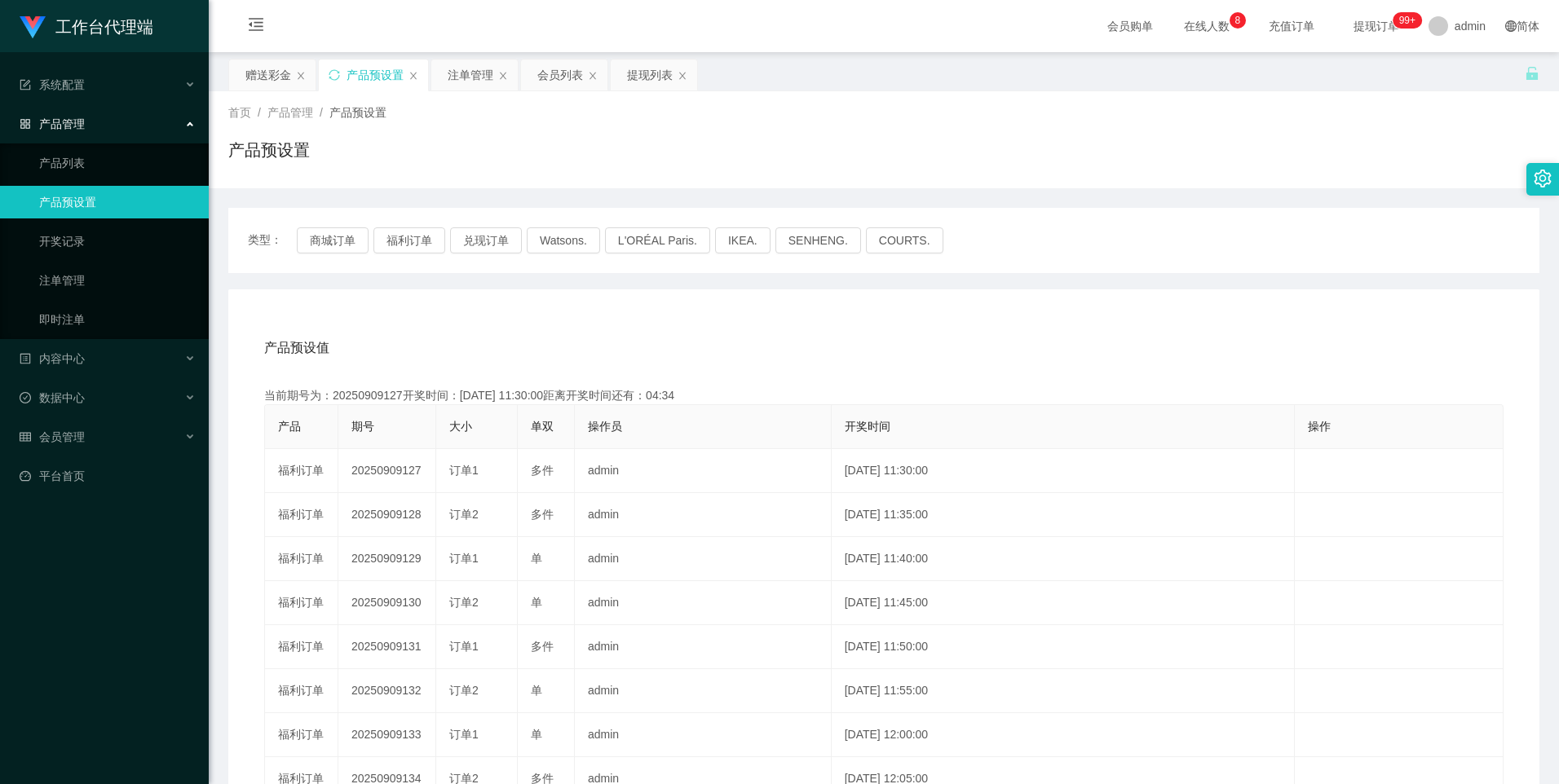
copy td "20250909127"
click at [407, 245] on button "福利订单" at bounding box center [409, 240] width 71 height 26
click at [471, 82] on div "注单管理" at bounding box center [470, 75] width 45 height 31
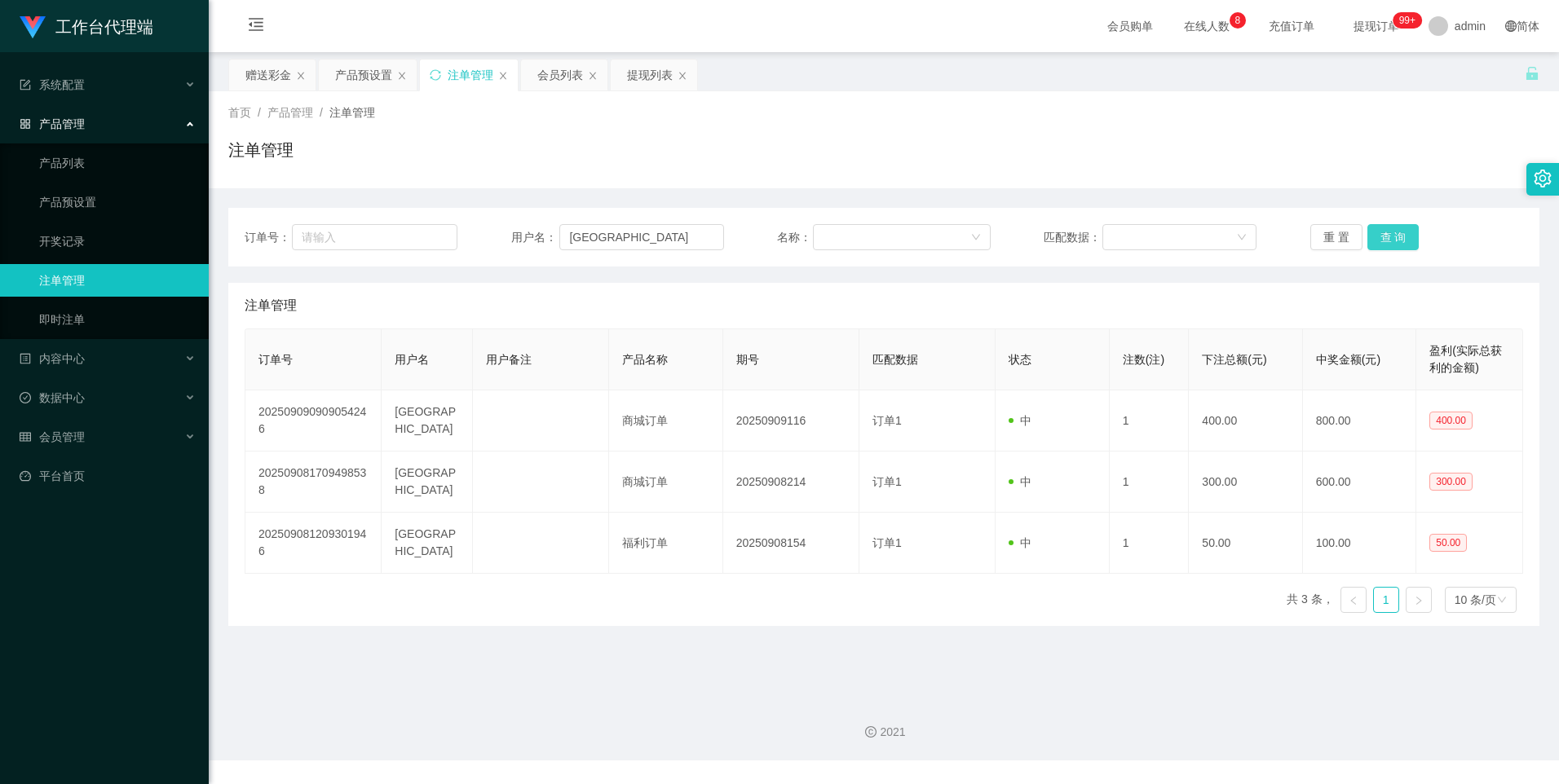
click at [1380, 244] on button "查 询" at bounding box center [1394, 236] width 52 height 26
click at [1381, 242] on button "查 询" at bounding box center [1394, 236] width 52 height 26
click at [1385, 238] on button "查 询" at bounding box center [1394, 236] width 52 height 26
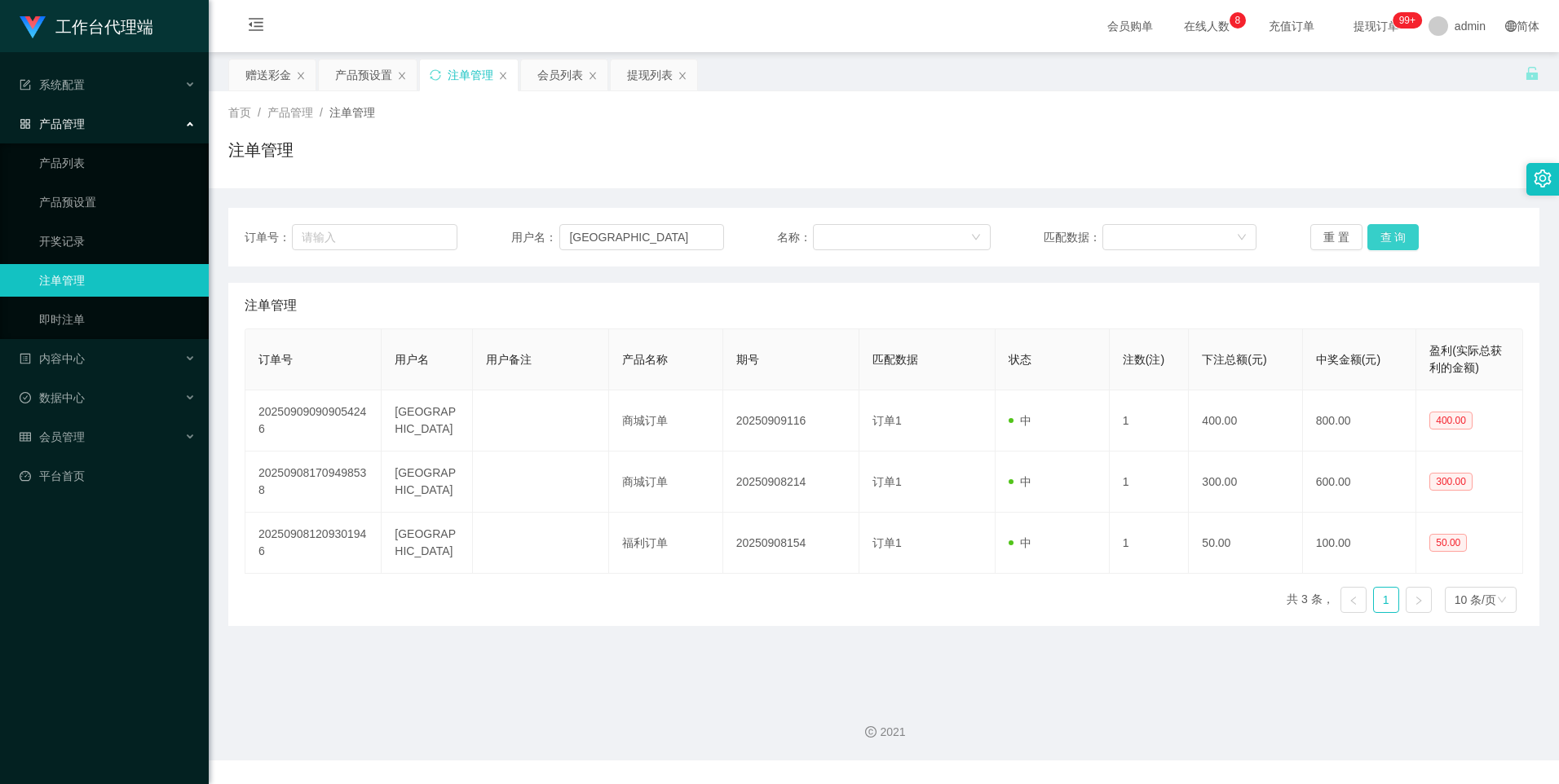
click at [1385, 238] on button "查 询" at bounding box center [1394, 236] width 52 height 26
click at [1380, 234] on button "查 询" at bounding box center [1394, 236] width 52 height 26
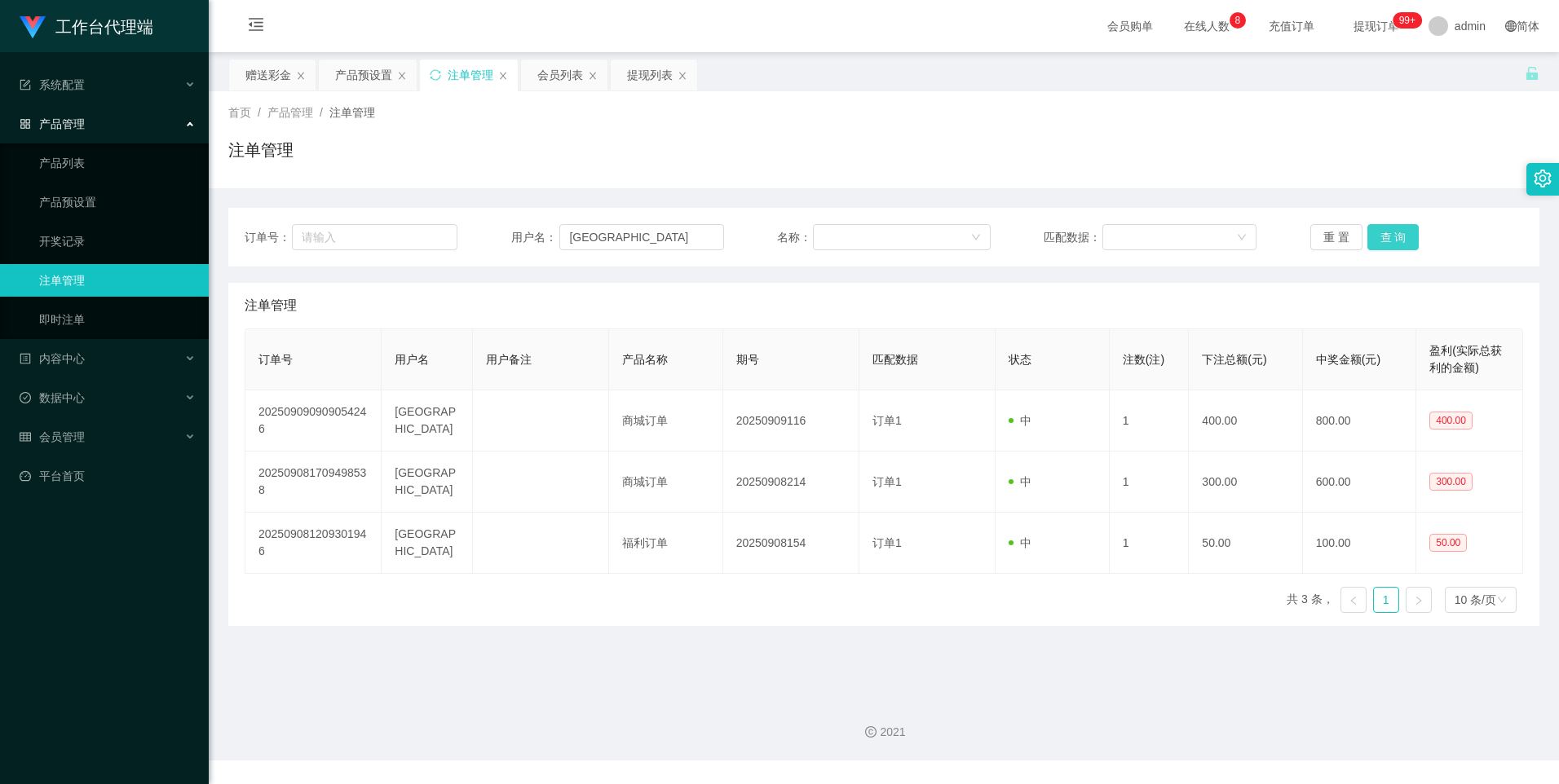
click at [1380, 234] on button "查 询" at bounding box center [1394, 236] width 52 height 26
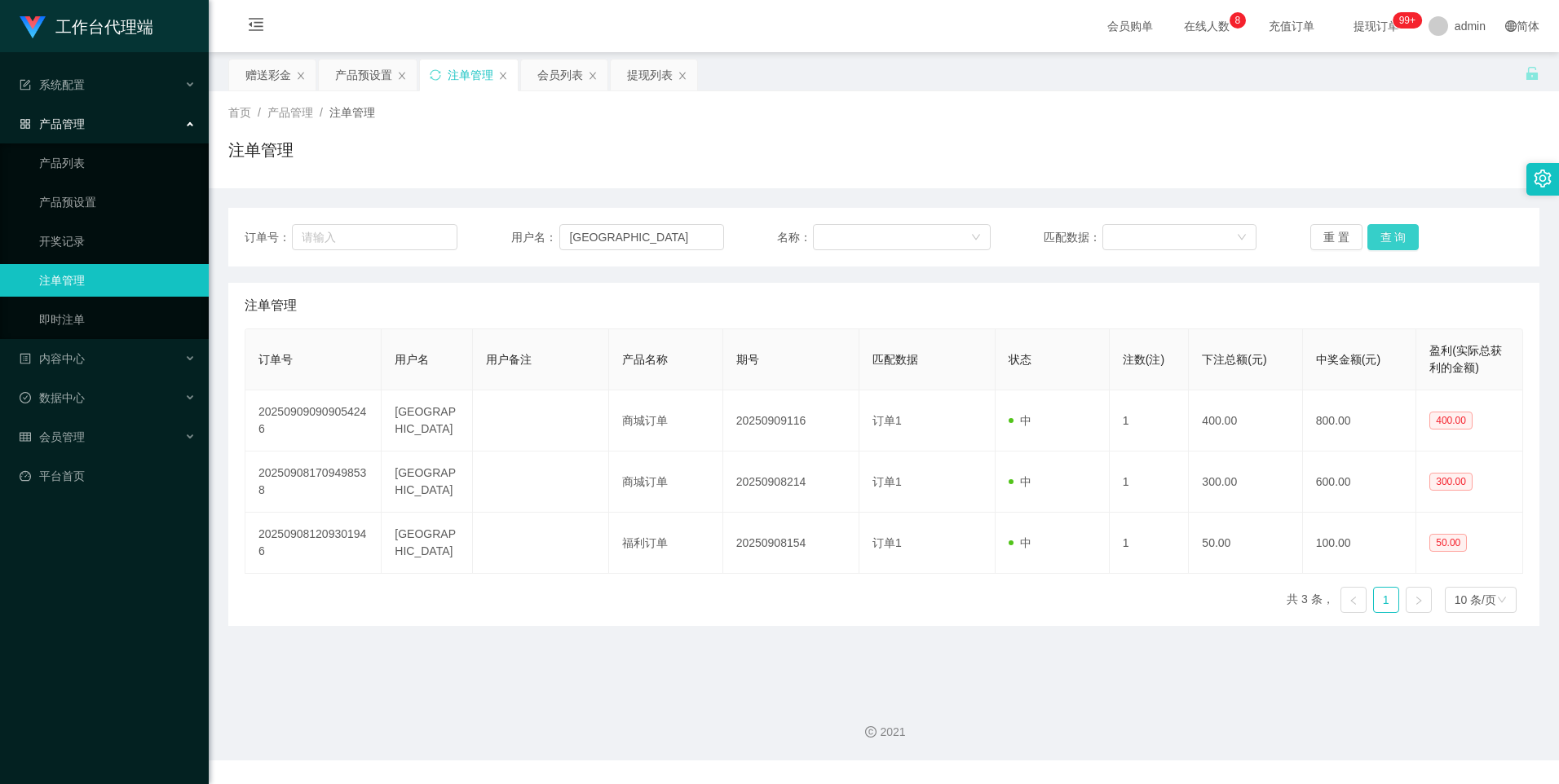
click at [1380, 234] on button "查 询" at bounding box center [1394, 236] width 52 height 26
click at [1390, 247] on button "查 询" at bounding box center [1394, 236] width 52 height 26
click at [684, 241] on input "[GEOGRAPHIC_DATA]" at bounding box center [642, 236] width 165 height 26
click at [266, 74] on div "赠送彩金" at bounding box center [267, 75] width 45 height 31
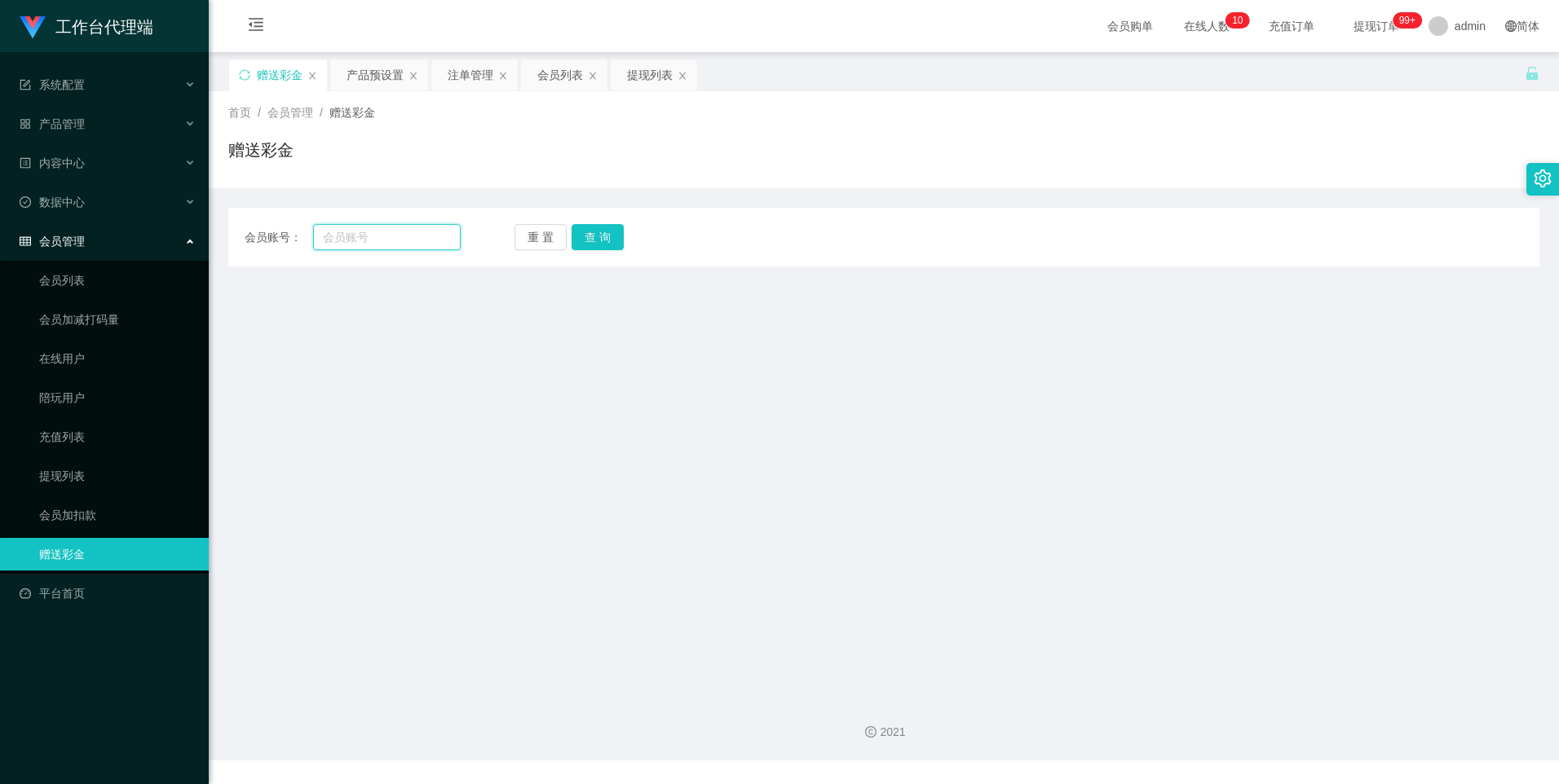
click at [397, 234] on input "text" at bounding box center [387, 236] width 147 height 26
paste input "[GEOGRAPHIC_DATA]"
type input "[GEOGRAPHIC_DATA]"
click at [609, 247] on button "查 询" at bounding box center [598, 236] width 52 height 26
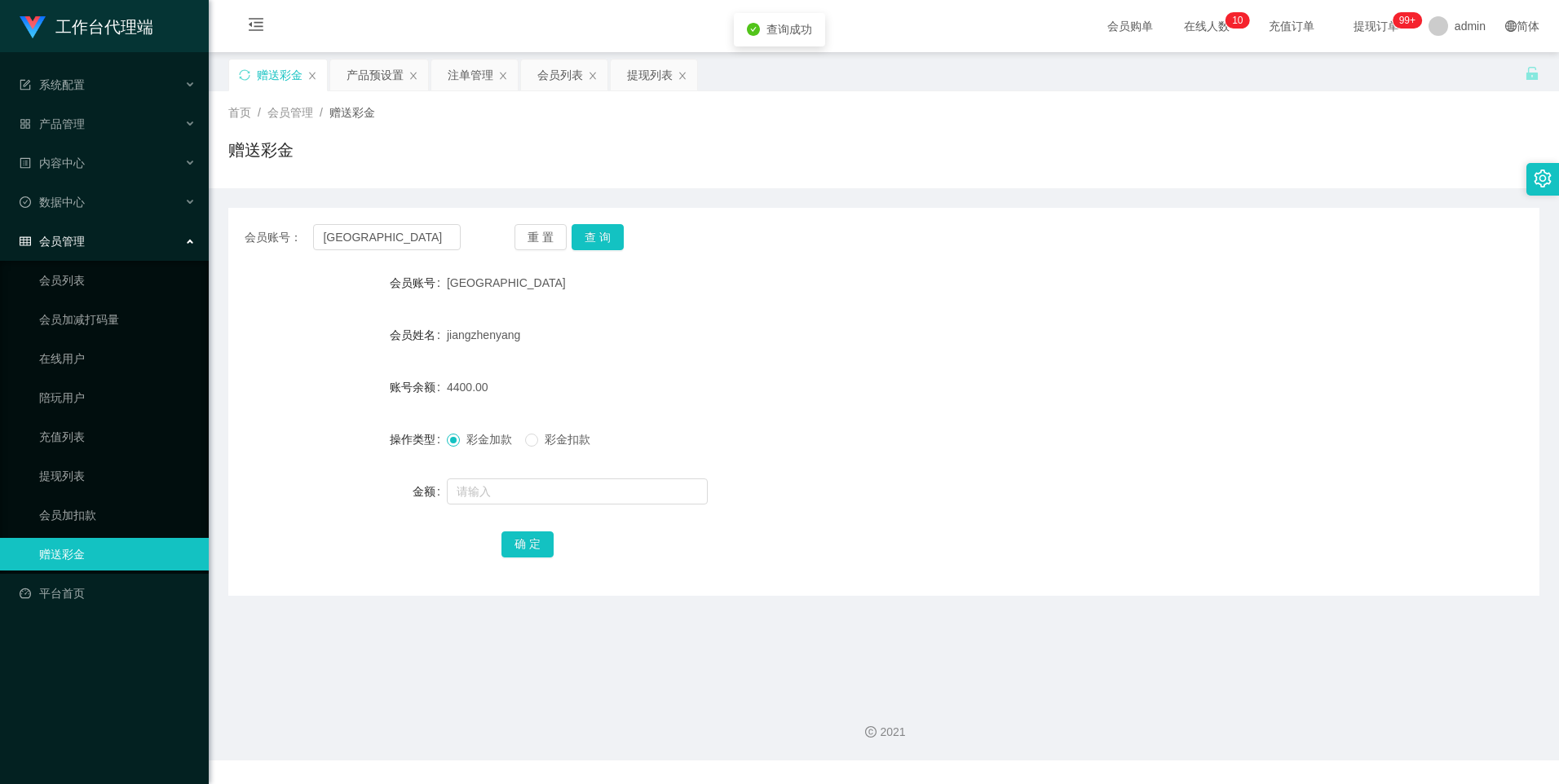
click at [457, 68] on div "注单管理" at bounding box center [470, 75] width 45 height 31
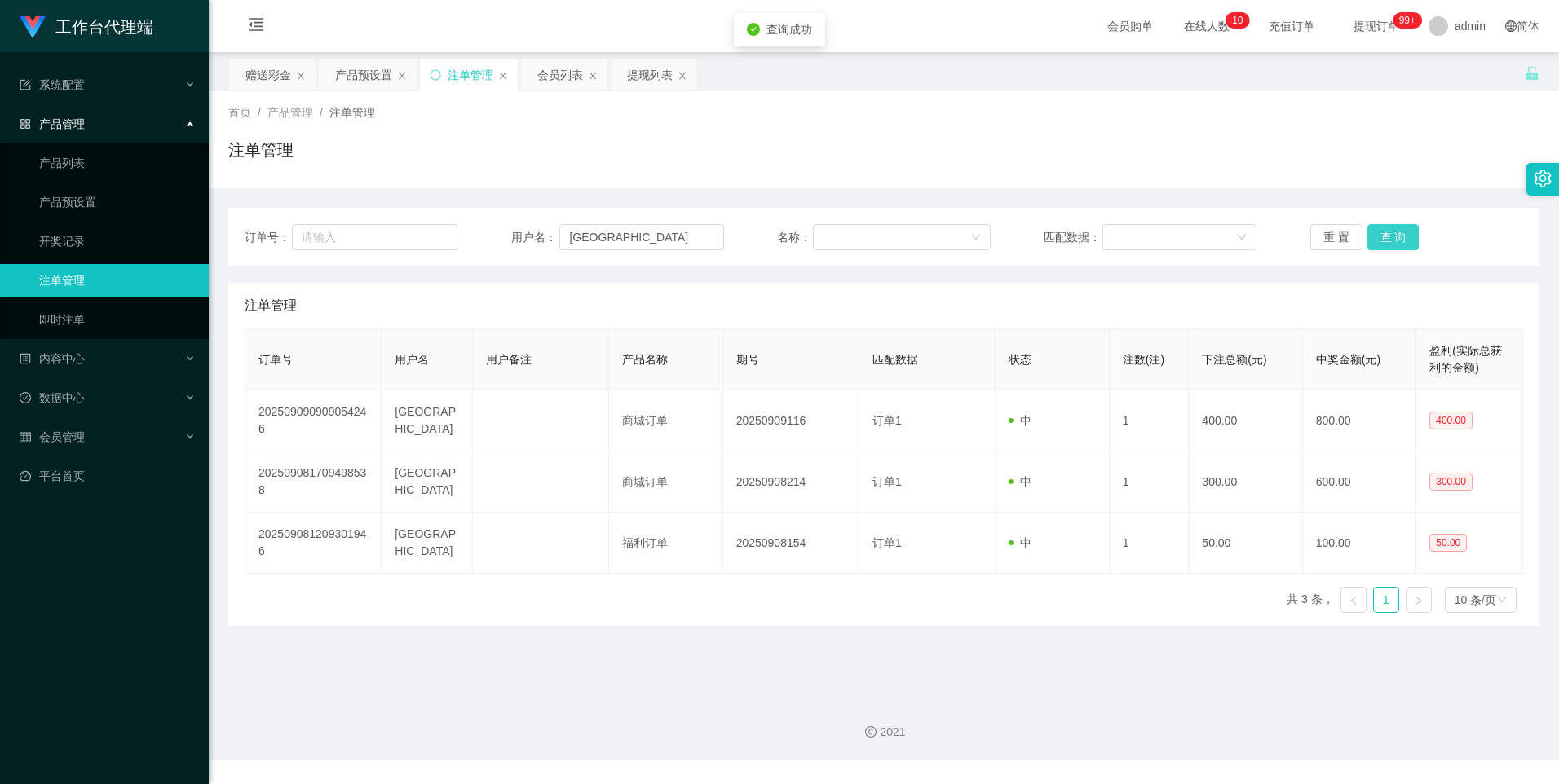
click at [1390, 239] on button "查 询" at bounding box center [1394, 236] width 52 height 26
click at [1377, 231] on button "查 询" at bounding box center [1394, 236] width 52 height 26
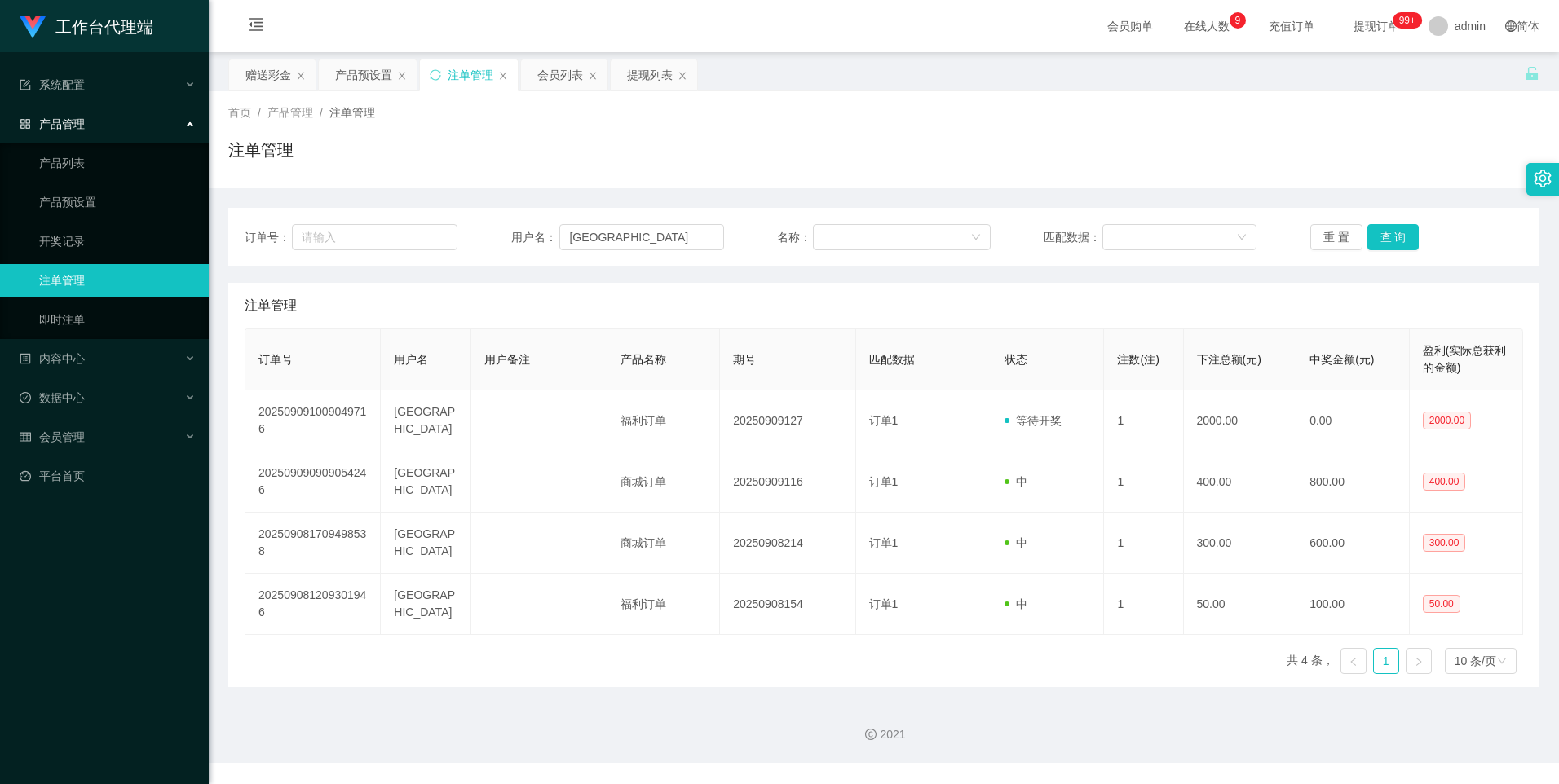
click at [271, 71] on div "赠送彩金" at bounding box center [267, 75] width 45 height 31
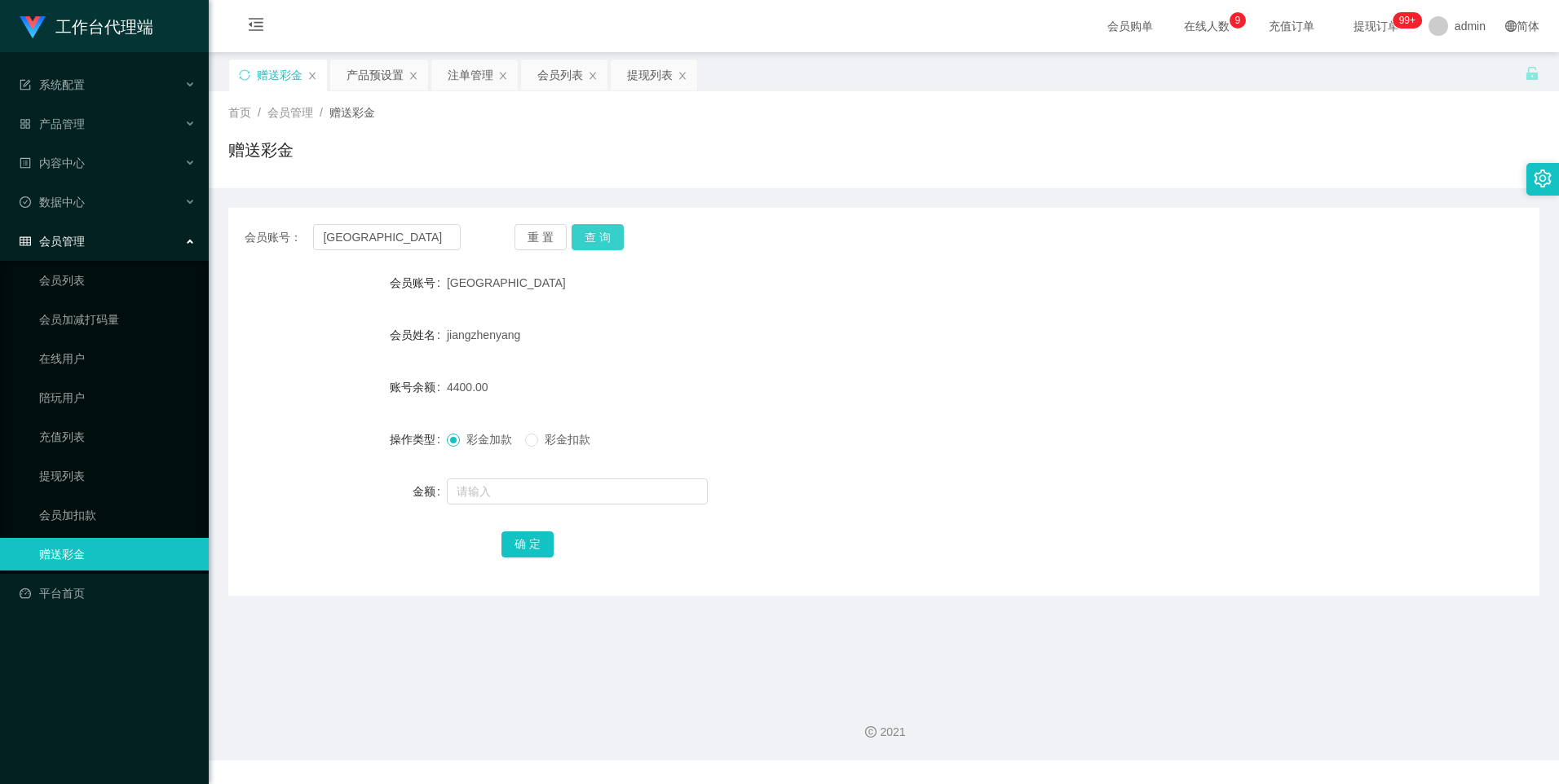
click at [610, 232] on button "查 询" at bounding box center [598, 236] width 52 height 26
click at [608, 246] on button "查 询" at bounding box center [598, 236] width 52 height 26
